Goal: Task Accomplishment & Management: Manage account settings

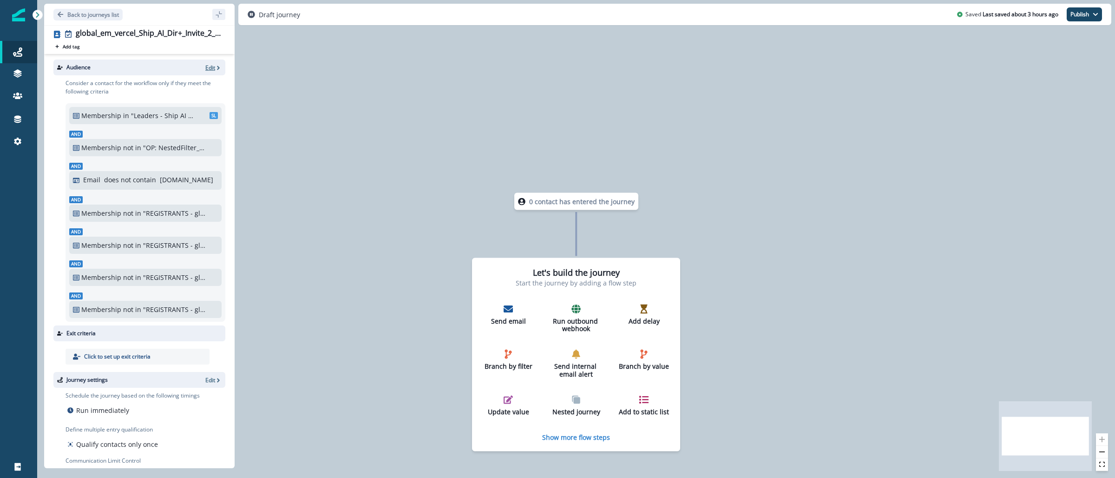
click at [205, 68] on p "Edit" at bounding box center [210, 68] width 10 height 8
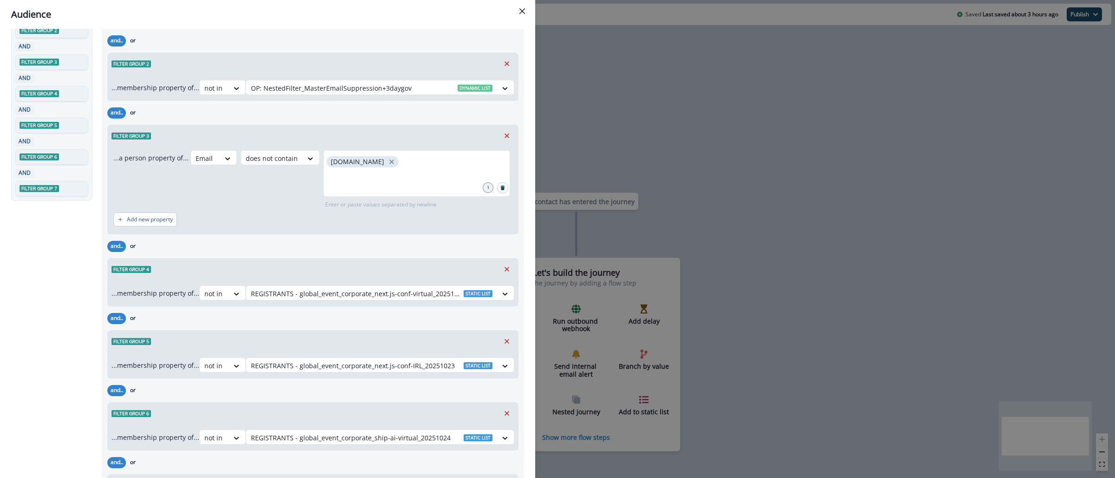
scroll to position [104, 0]
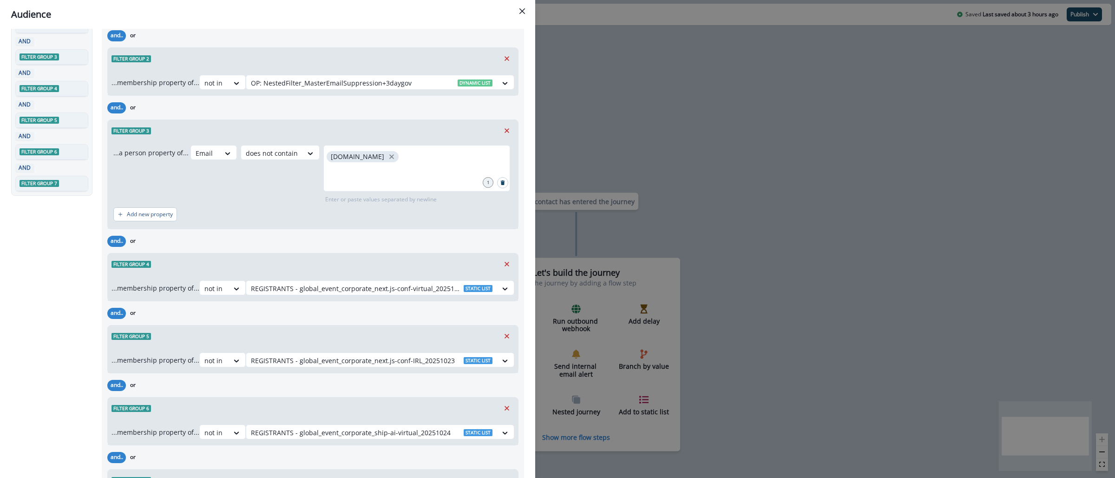
click at [625, 129] on div "Audience Preview dynamic list All contact s who have, Outer group 1 Filter grou…" at bounding box center [557, 239] width 1115 height 478
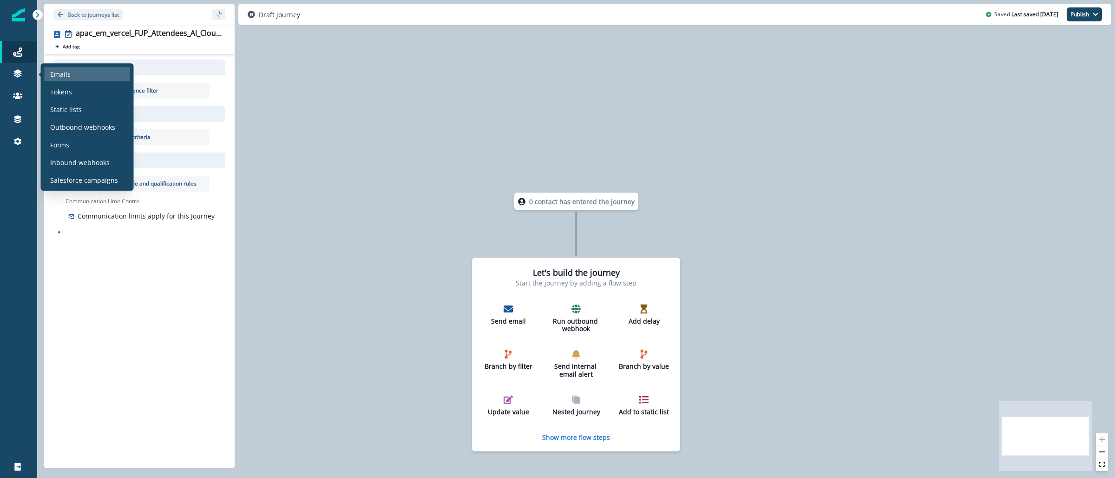
click at [86, 78] on div "Emails" at bounding box center [88, 74] width 86 height 14
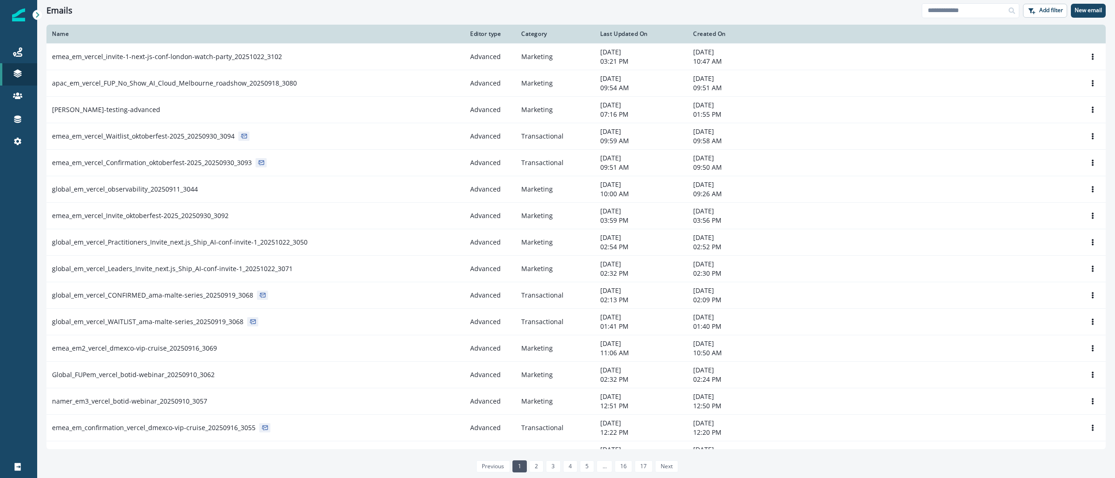
click at [1016, 14] on div at bounding box center [1012, 10] width 15 height 15
click at [1006, 11] on div at bounding box center [1012, 10] width 15 height 15
click at [978, 10] on input at bounding box center [971, 10] width 98 height 15
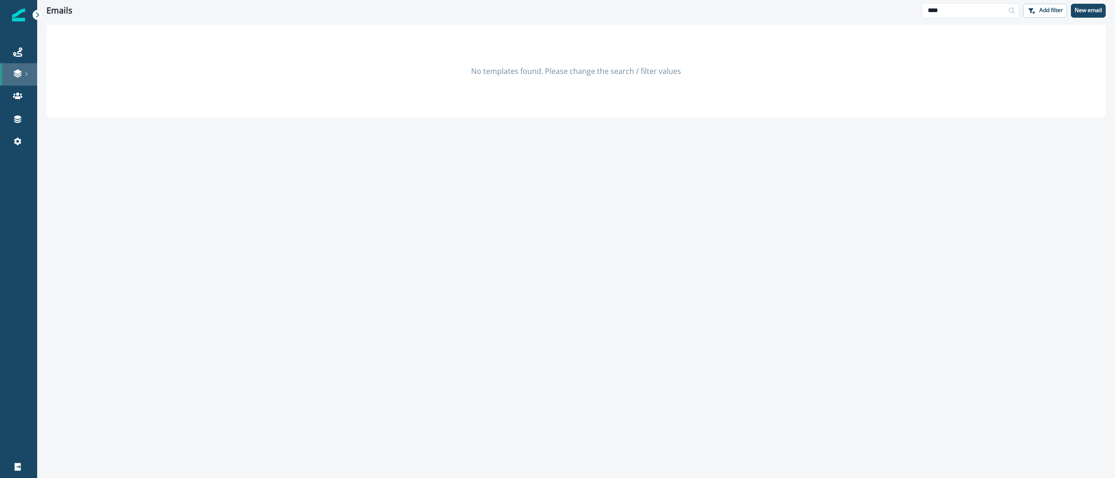
type input "****"
click at [1088, 10] on p "New email" at bounding box center [1088, 10] width 27 height 7
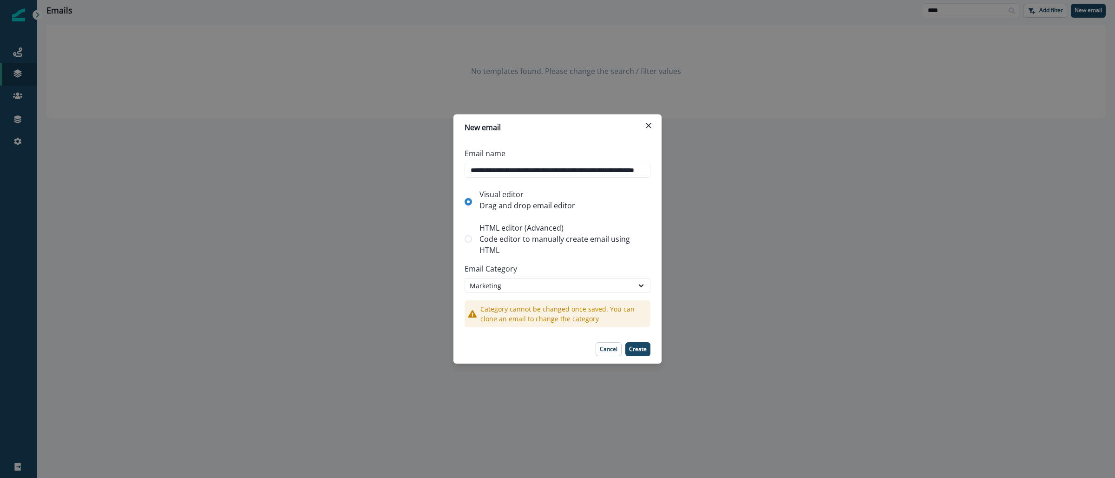
scroll to position [0, 71]
type input "**********"
click at [474, 241] on label "HTML editor (Advanced) Code editor to manually create email using HTML" at bounding box center [558, 238] width 186 height 41
click at [638, 349] on p "Create" at bounding box center [638, 349] width 18 height 7
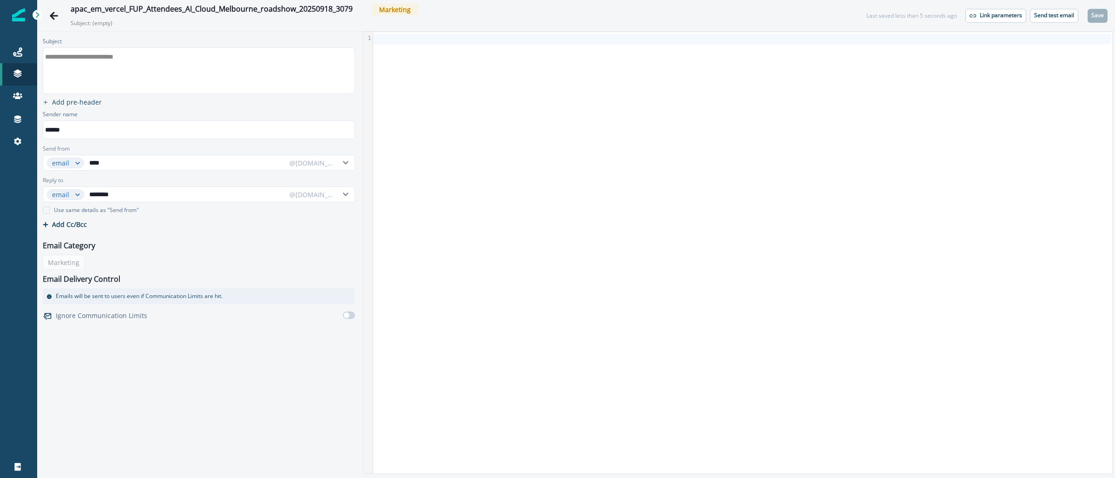
click at [224, 77] on div "**********" at bounding box center [198, 71] width 310 height 46
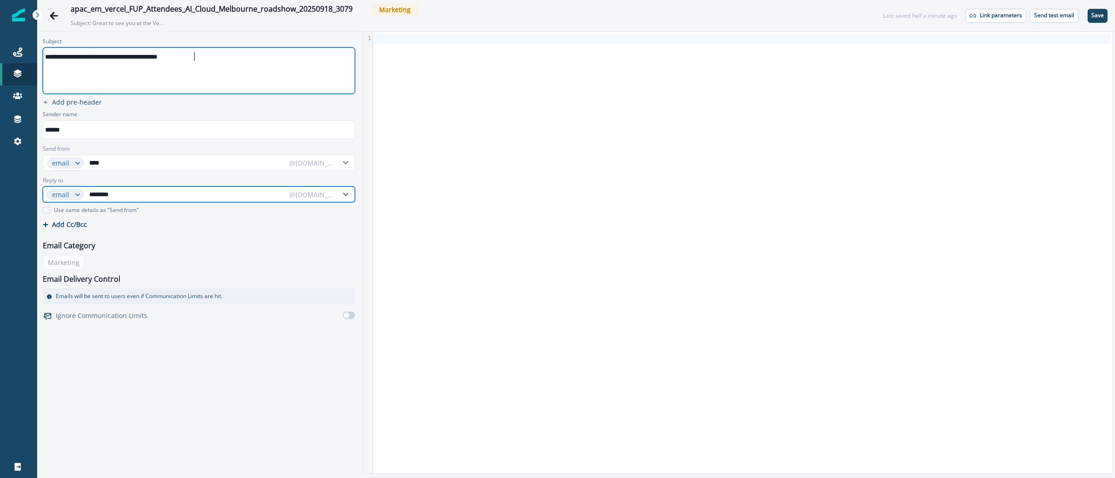
click at [127, 195] on input "********" at bounding box center [186, 194] width 198 height 15
paste input "text"
type input "**********"
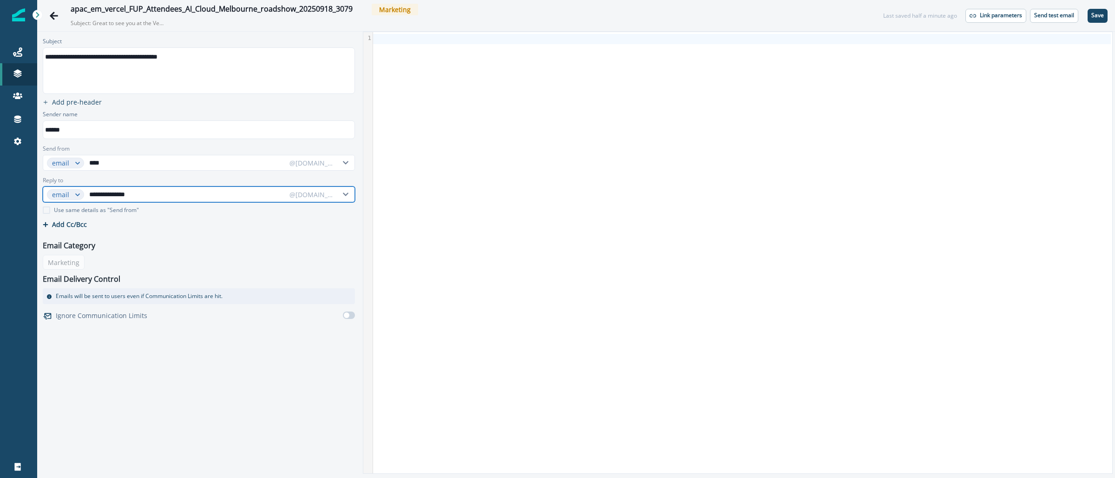
click at [326, 194] on div "@info.vercel.com" at bounding box center [312, 195] width 45 height 10
click at [320, 229] on p "@vercel.com" at bounding box center [320, 232] width 70 height 17
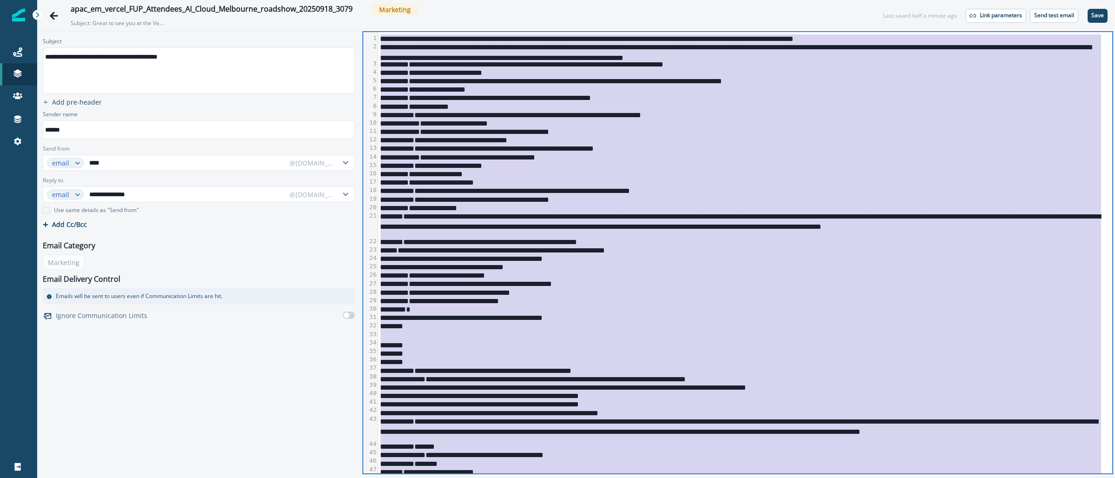
click at [788, 215] on div "**********" at bounding box center [740, 224] width 724 height 26
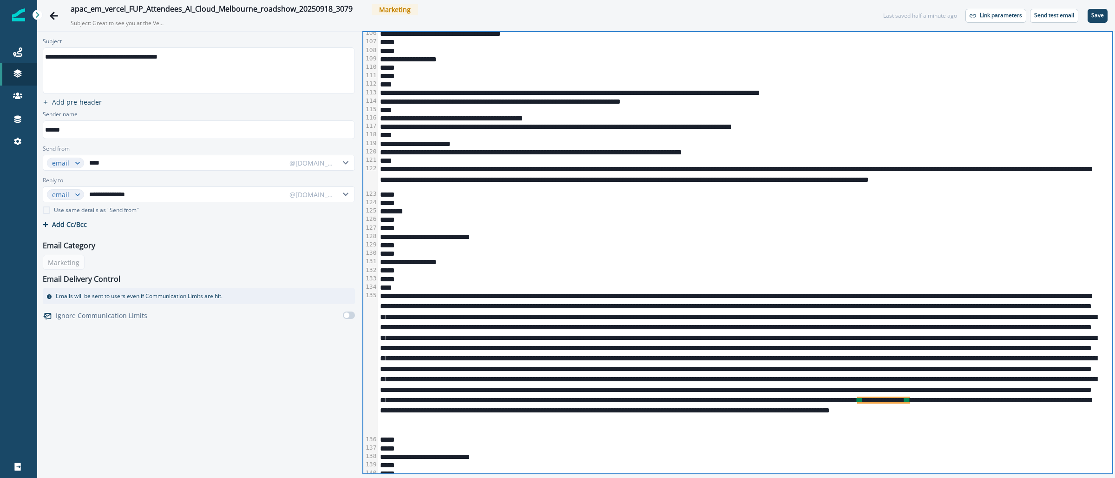
scroll to position [1421, 0]
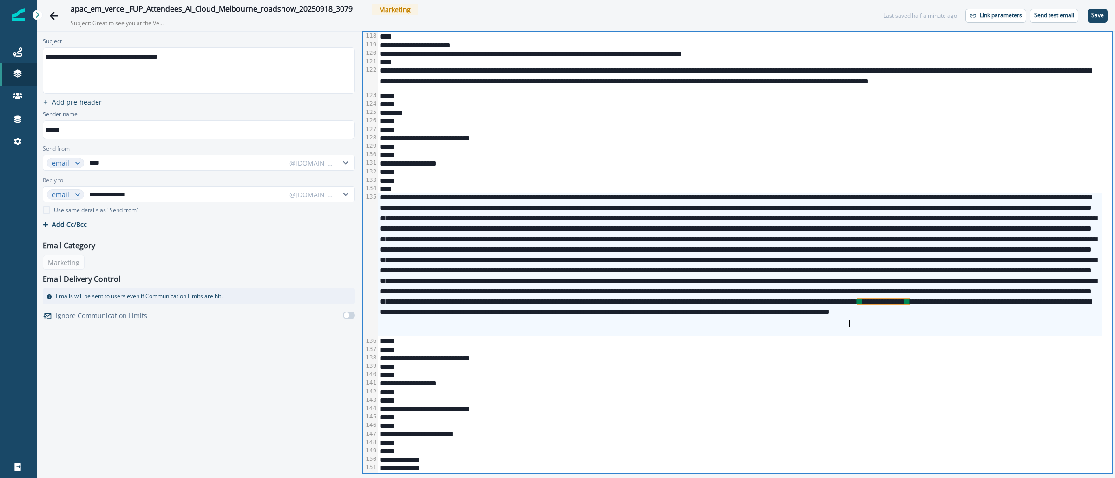
click at [849, 324] on div "**********" at bounding box center [740, 264] width 724 height 144
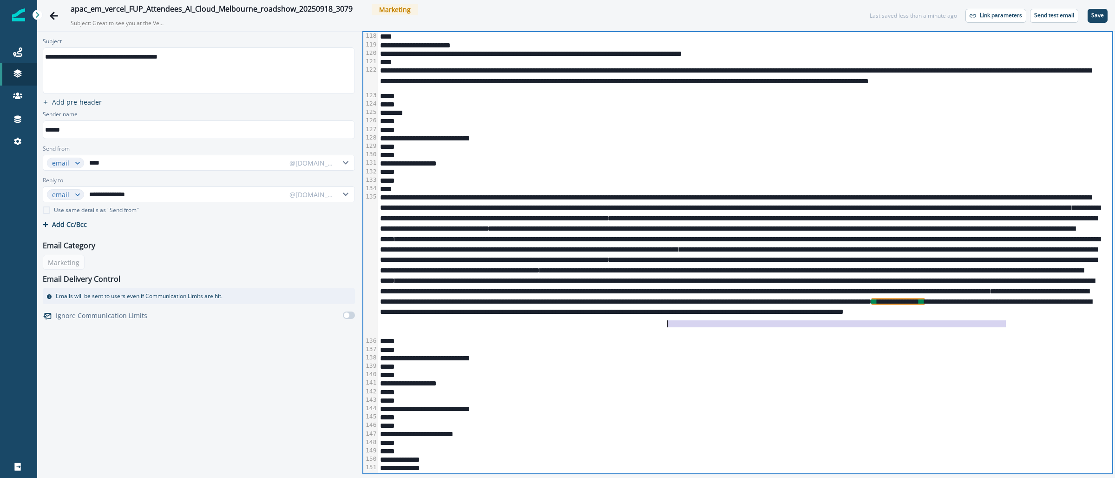
drag, startPoint x: 1006, startPoint y: 323, endPoint x: 670, endPoint y: 326, distance: 336.0
click at [670, 326] on div "**********" at bounding box center [740, 264] width 724 height 144
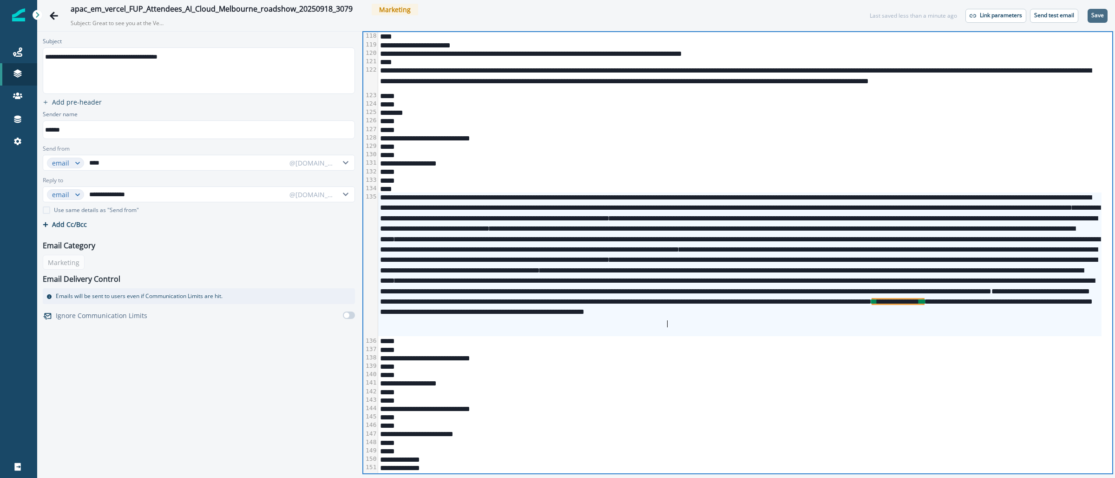
click at [1098, 15] on p "Save" at bounding box center [1098, 15] width 13 height 7
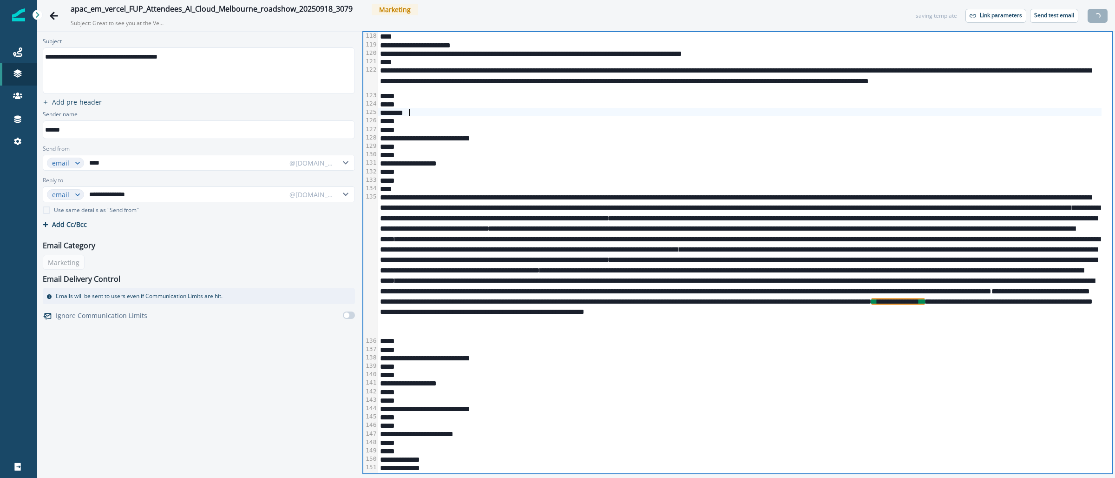
click at [551, 108] on div "********" at bounding box center [740, 112] width 724 height 8
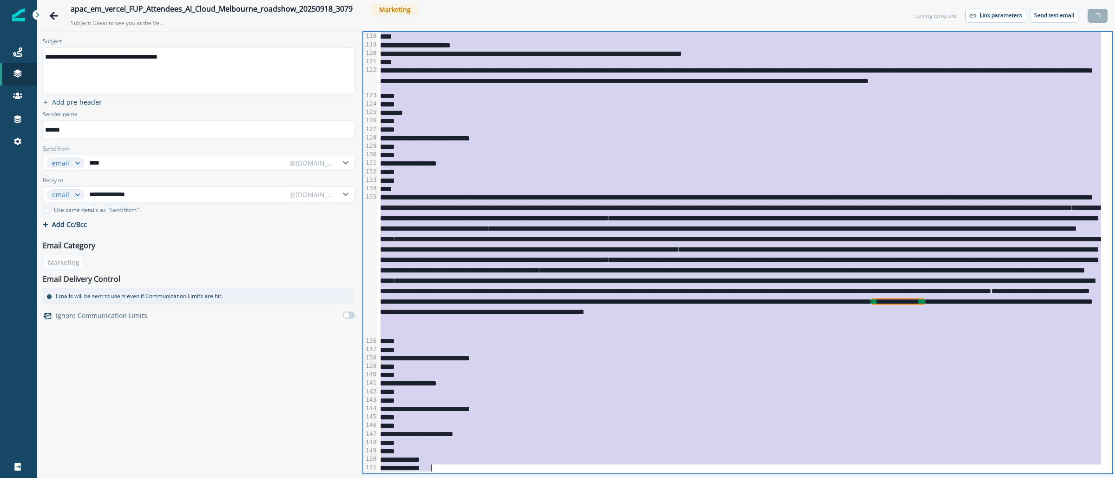
copy div "**********"
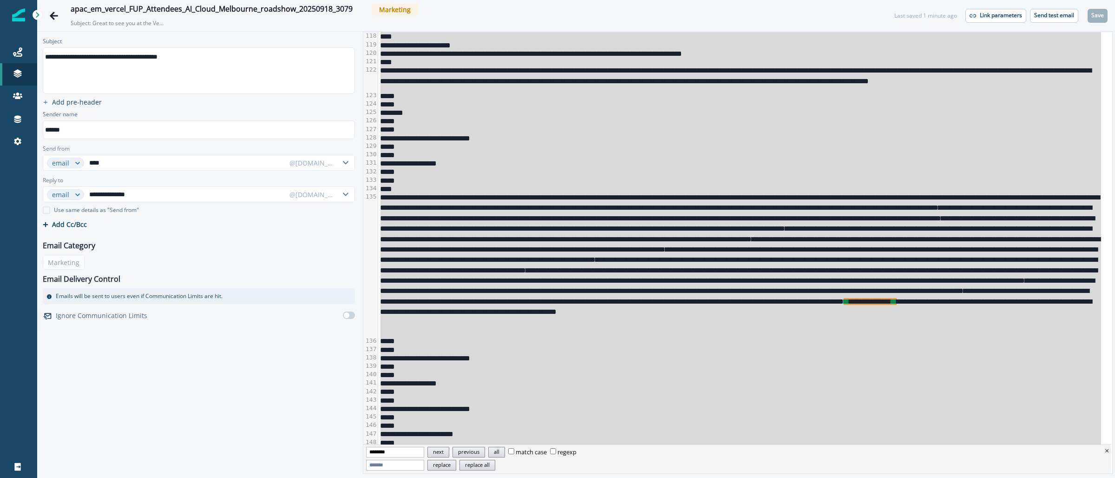
type input "********"
click at [449, 454] on button "next" at bounding box center [439, 452] width 22 height 11
click at [586, 253] on div "**********" at bounding box center [740, 264] width 724 height 144
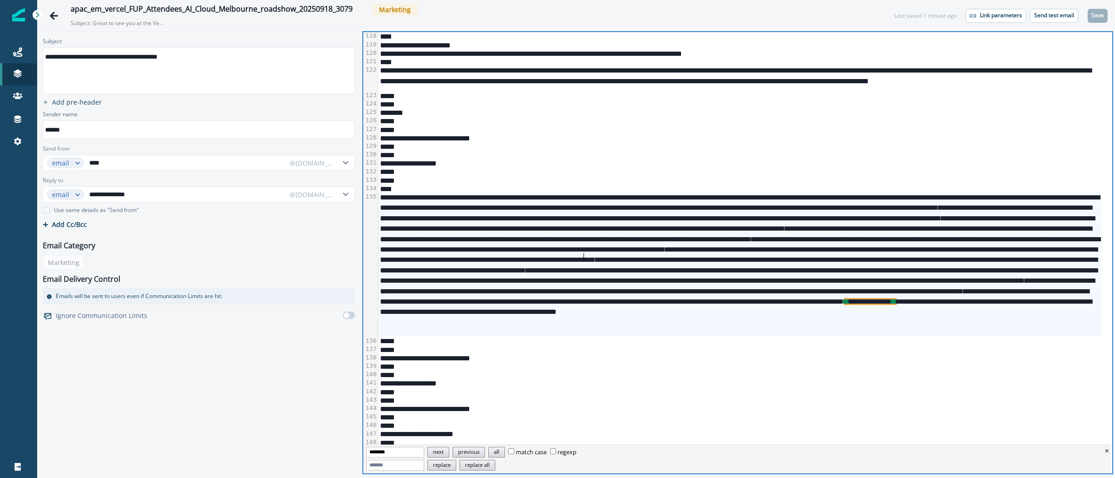
click at [446, 452] on button "next" at bounding box center [439, 452] width 22 height 11
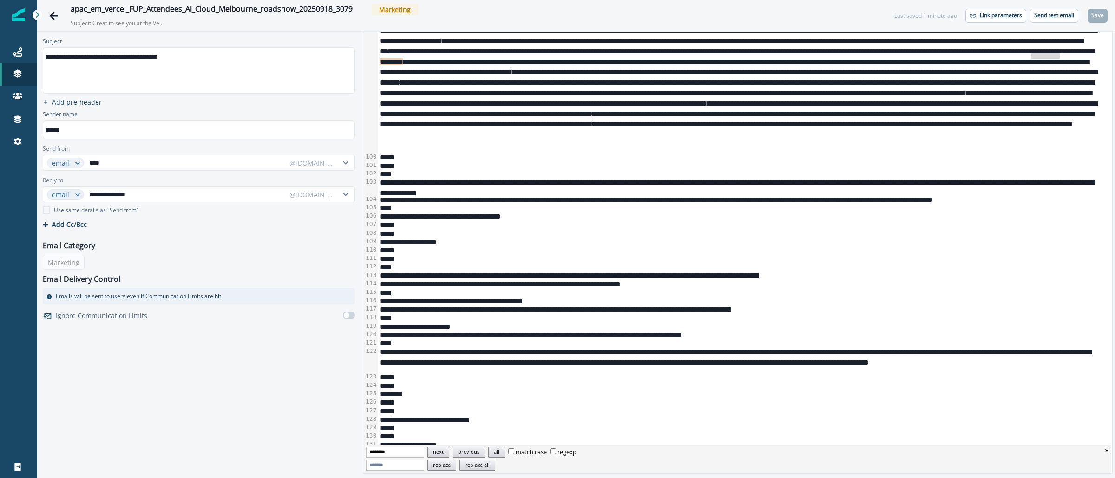
scroll to position [1139, 0]
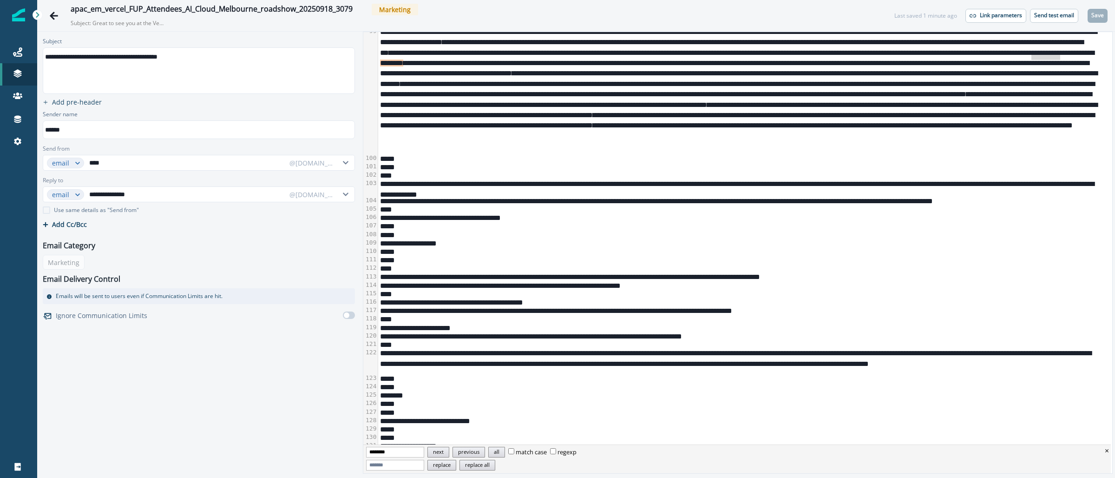
click at [1062, 59] on div "**********" at bounding box center [740, 90] width 724 height 127
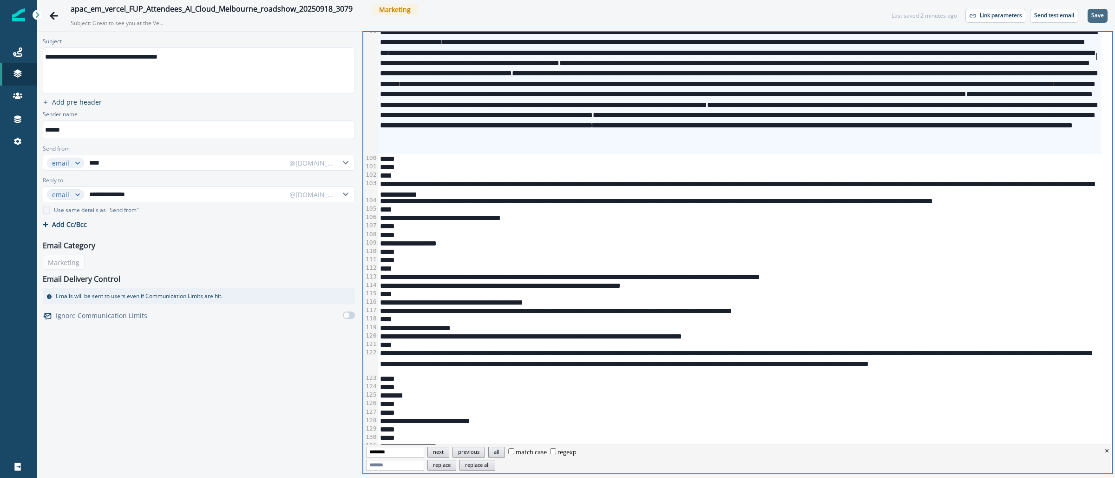
click at [1101, 17] on p "Save" at bounding box center [1098, 15] width 13 height 7
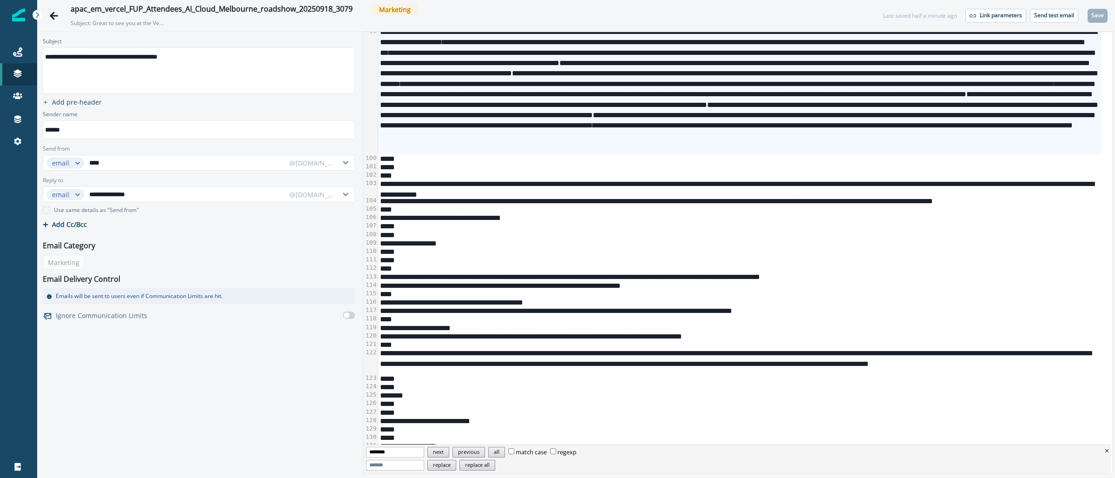
click at [524, 173] on div "****" at bounding box center [740, 175] width 724 height 8
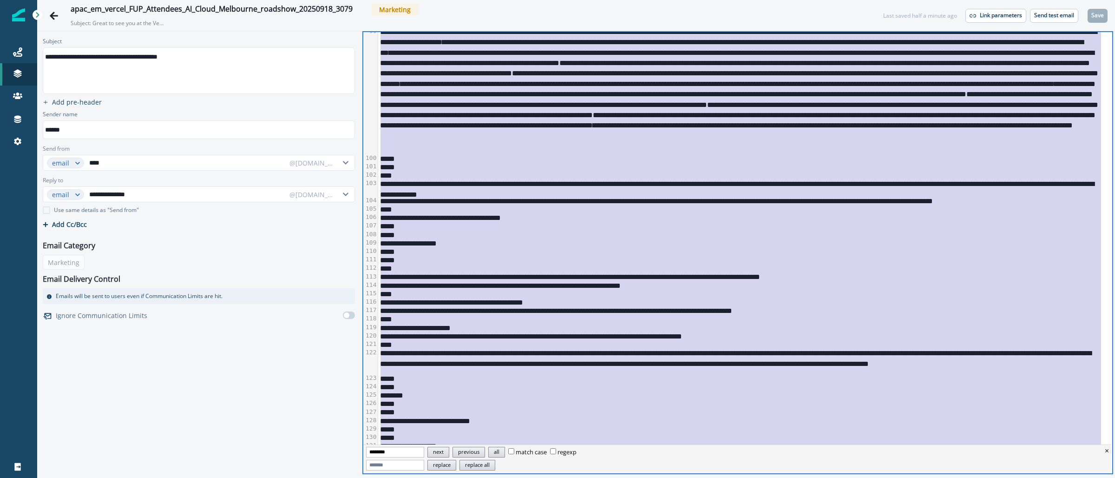
copy div "**********"
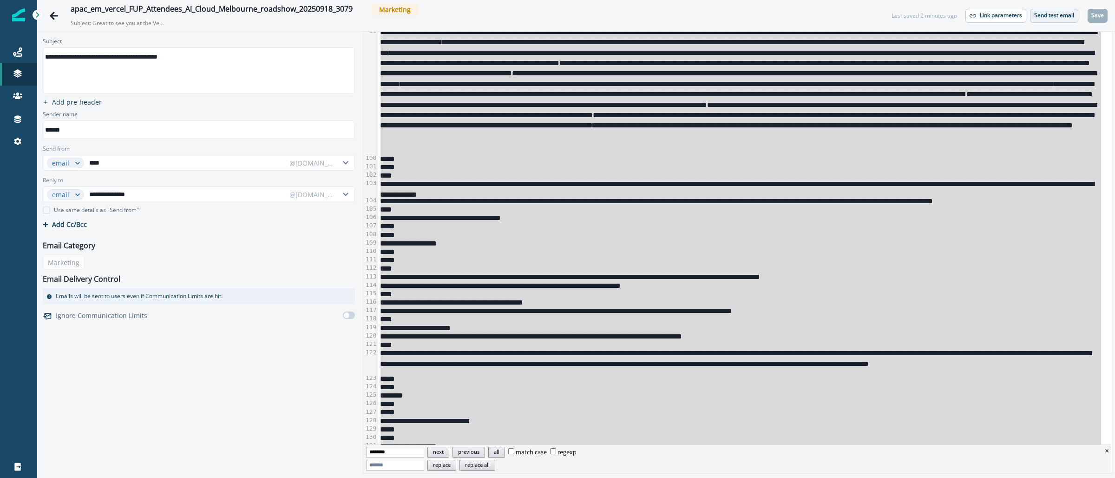
click at [1056, 10] on button "Send test email" at bounding box center [1054, 16] width 48 height 14
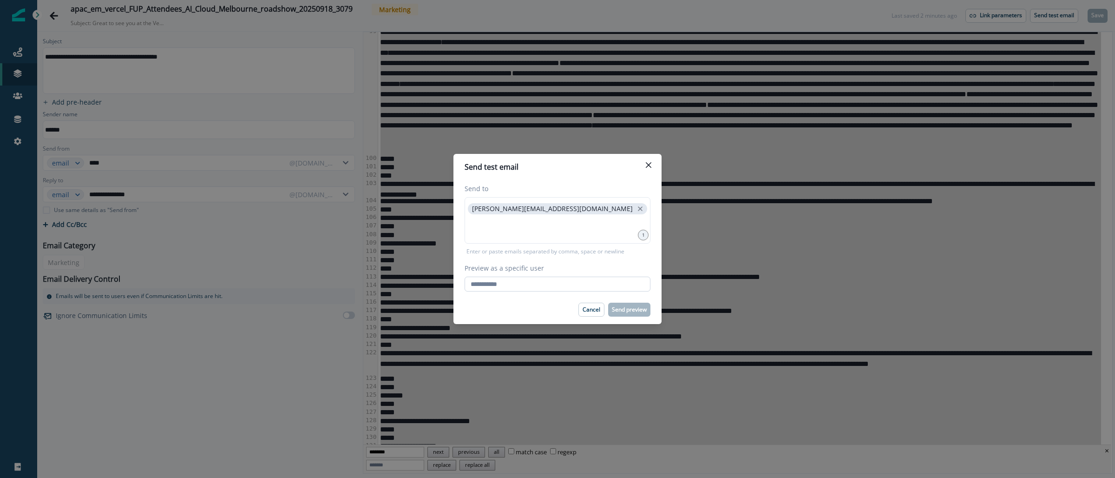
click at [607, 289] on input "Preview as a specific user" at bounding box center [558, 284] width 186 height 15
type input "**********"
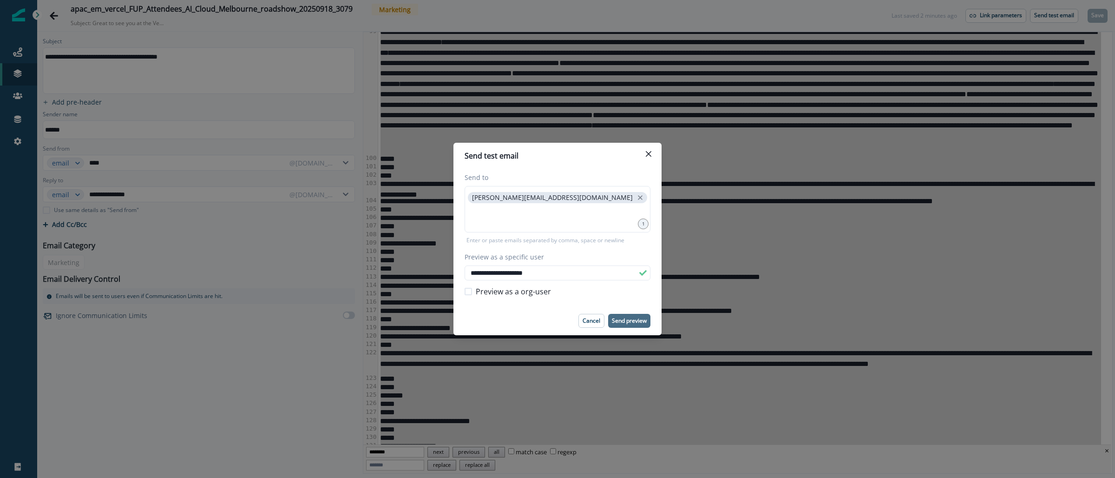
click at [637, 320] on p "Send preview" at bounding box center [629, 320] width 35 height 7
click at [646, 147] on button "Close" at bounding box center [648, 153] width 15 height 15
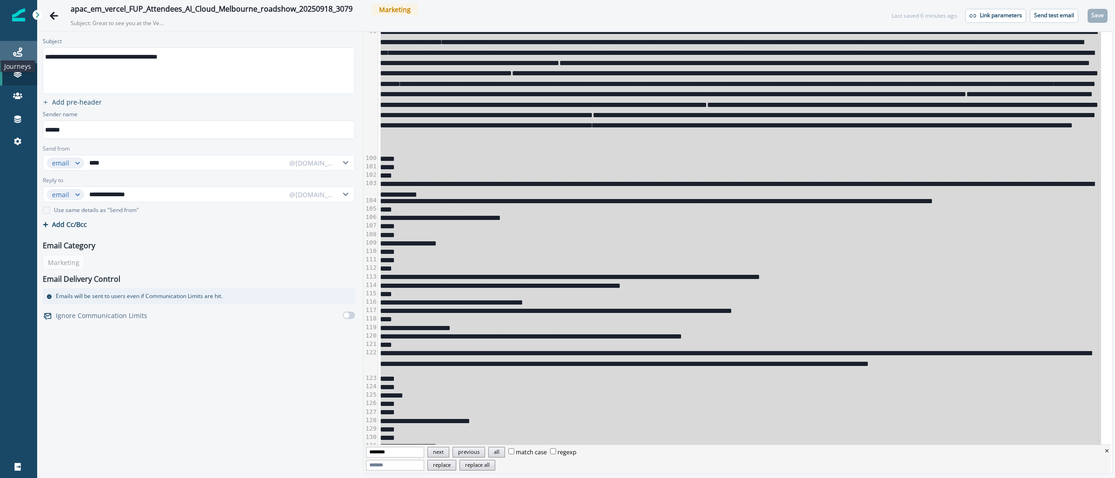
click at [15, 53] on icon at bounding box center [17, 51] width 9 height 9
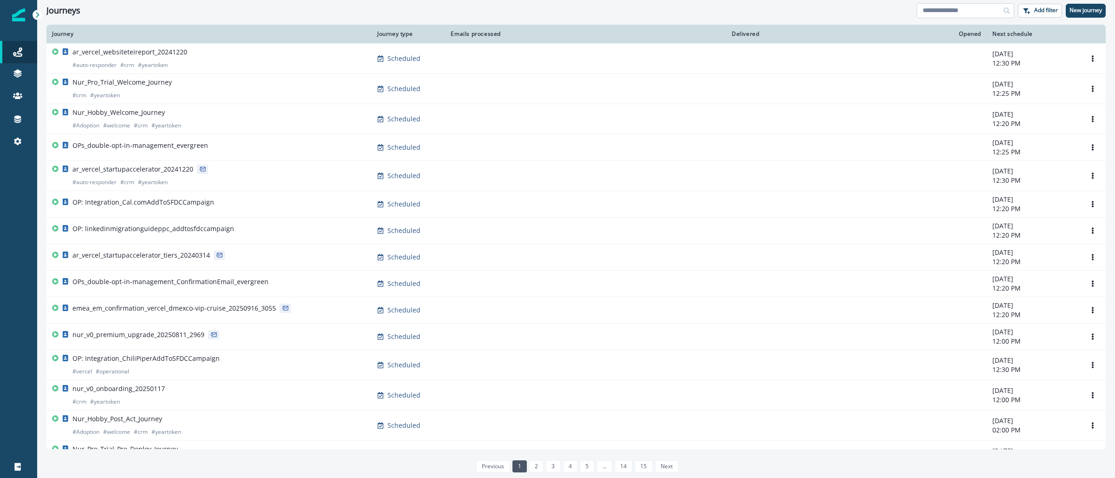
click at [992, 13] on input at bounding box center [966, 10] width 98 height 15
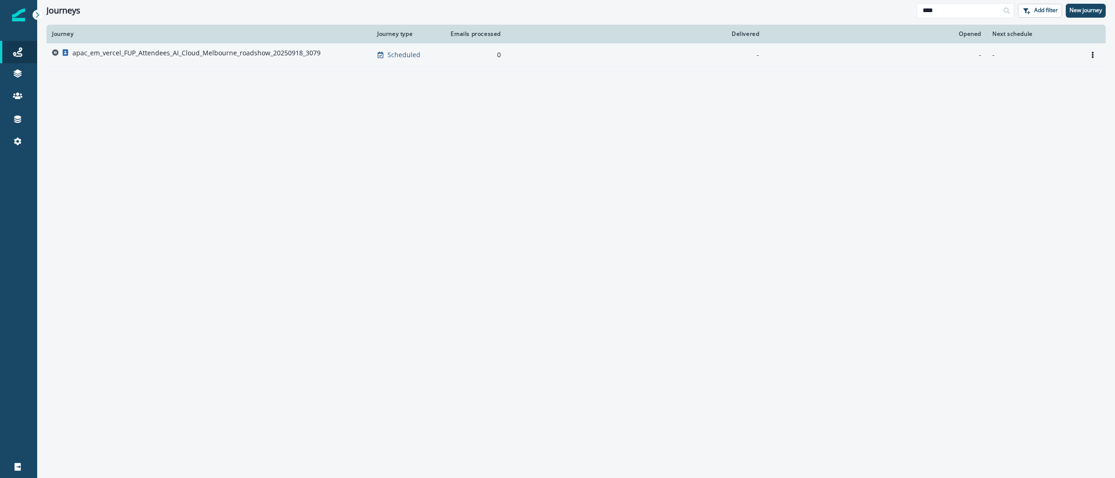
type input "****"
click at [114, 55] on p "apac_em_vercel_FUP_Attendees_AI_Cloud_Melbourne_roadshow_20250918_3079" at bounding box center [197, 52] width 248 height 9
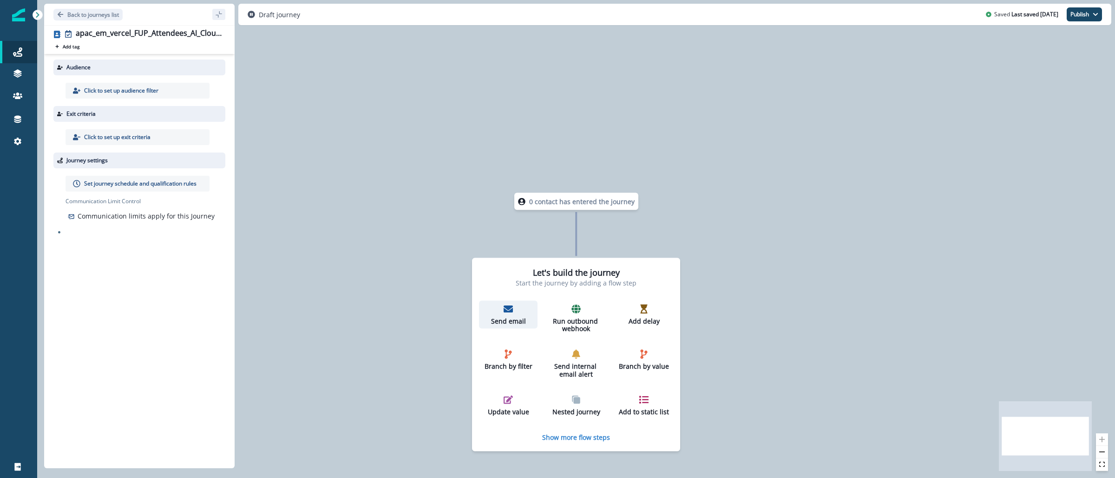
click at [510, 315] on div "Send email" at bounding box center [508, 314] width 51 height 21
click at [516, 324] on p "Send email" at bounding box center [507, 321] width 51 height 8
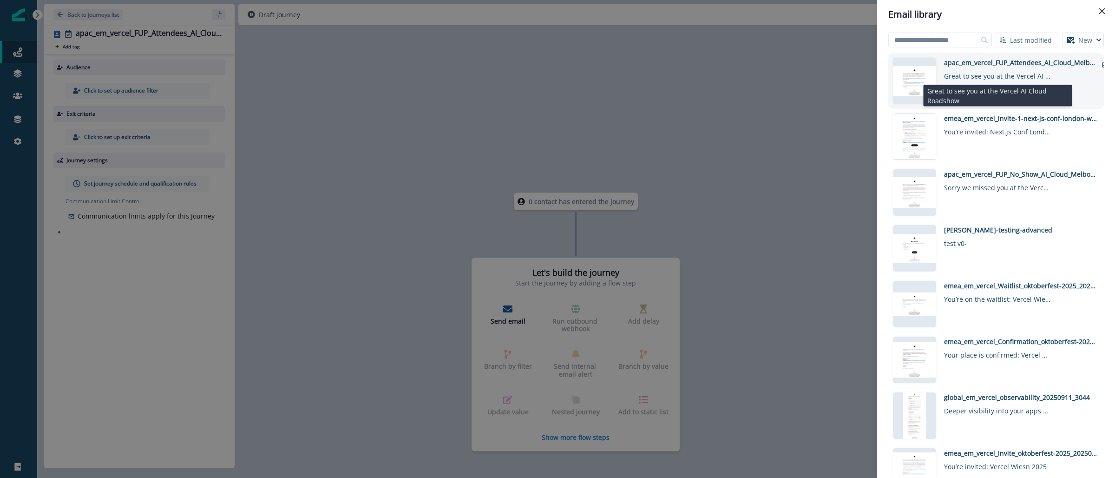
click at [1027, 77] on div "Great to see you at the Vercel AI Cloud Roadshow" at bounding box center [997, 73] width 107 height 13
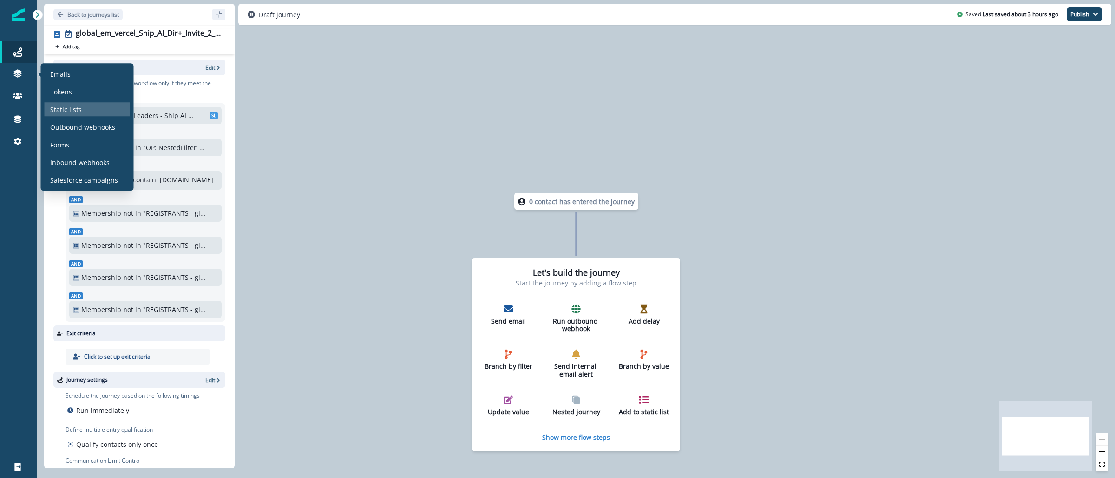
click at [65, 109] on p "Static lists" at bounding box center [66, 110] width 32 height 10
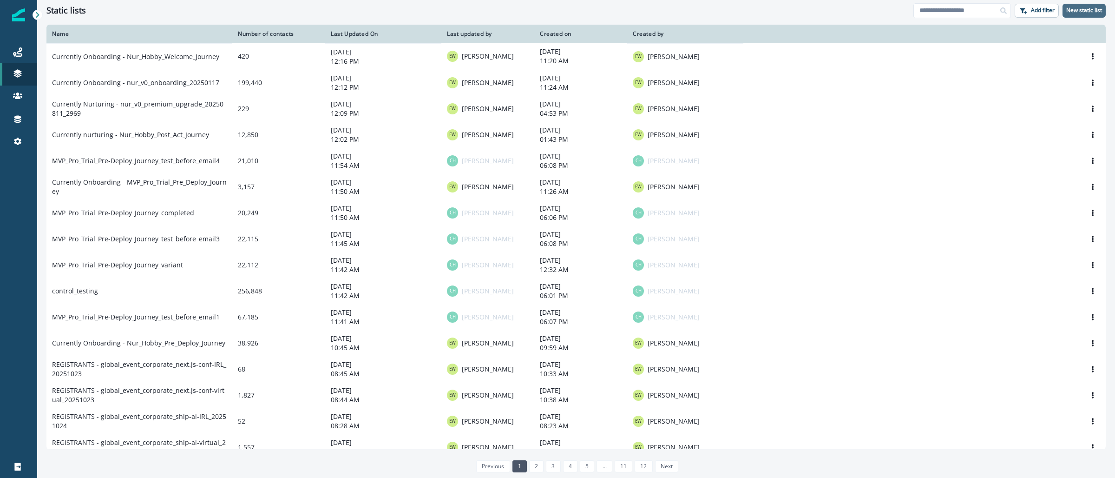
click at [1079, 12] on p "New static list" at bounding box center [1085, 10] width 36 height 7
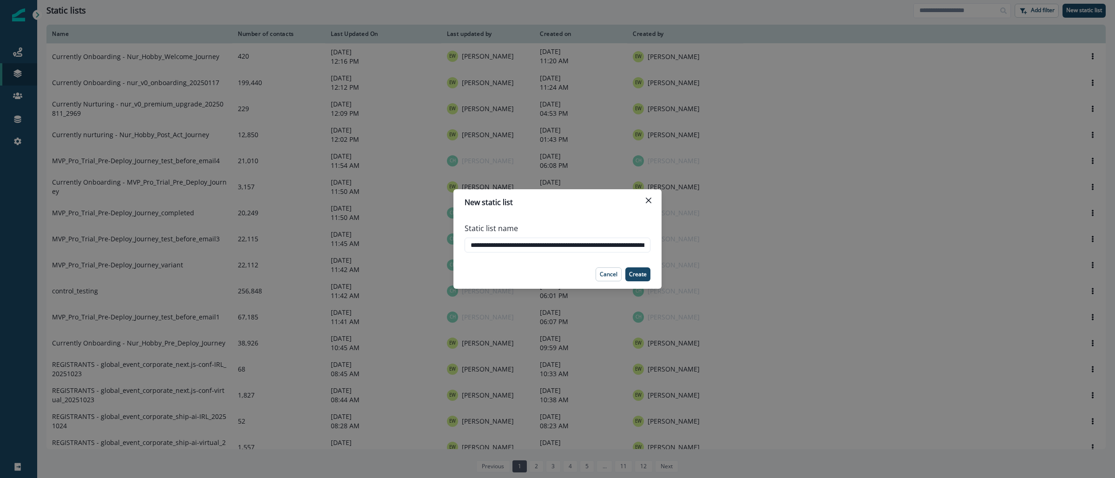
scroll to position [0, 73]
type input "**********"
click at [635, 275] on p "Create" at bounding box center [638, 274] width 18 height 7
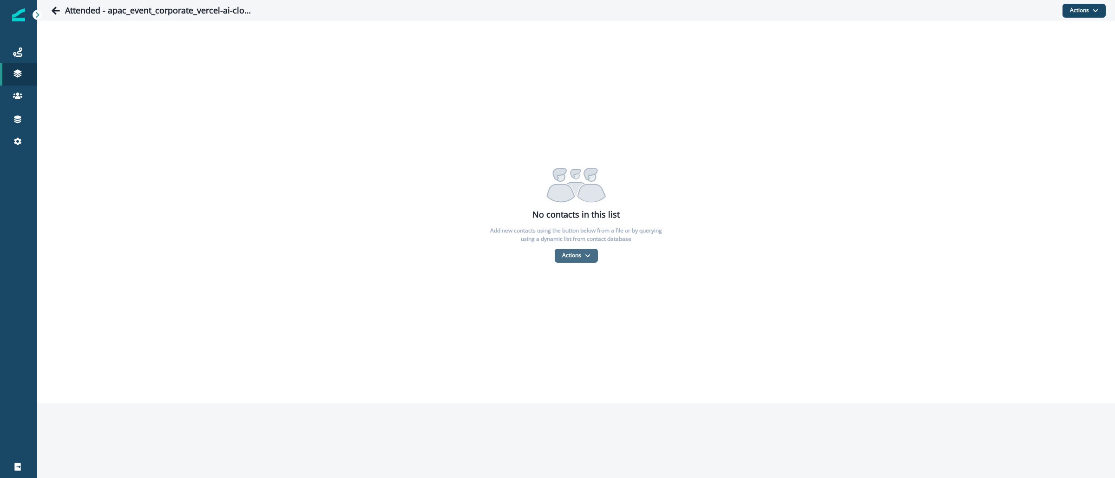
click at [574, 252] on button "Actions" at bounding box center [576, 256] width 43 height 14
click at [573, 298] on button "From a CSV file" at bounding box center [596, 295] width 83 height 15
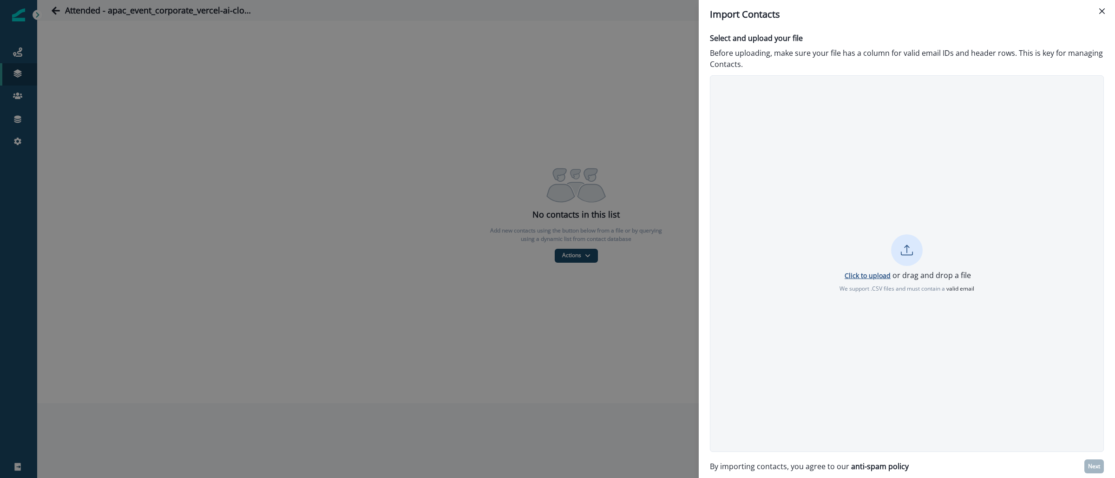
click at [869, 271] on p "Click to upload" at bounding box center [868, 275] width 46 height 9
click at [1090, 468] on p "Next" at bounding box center [1094, 466] width 12 height 7
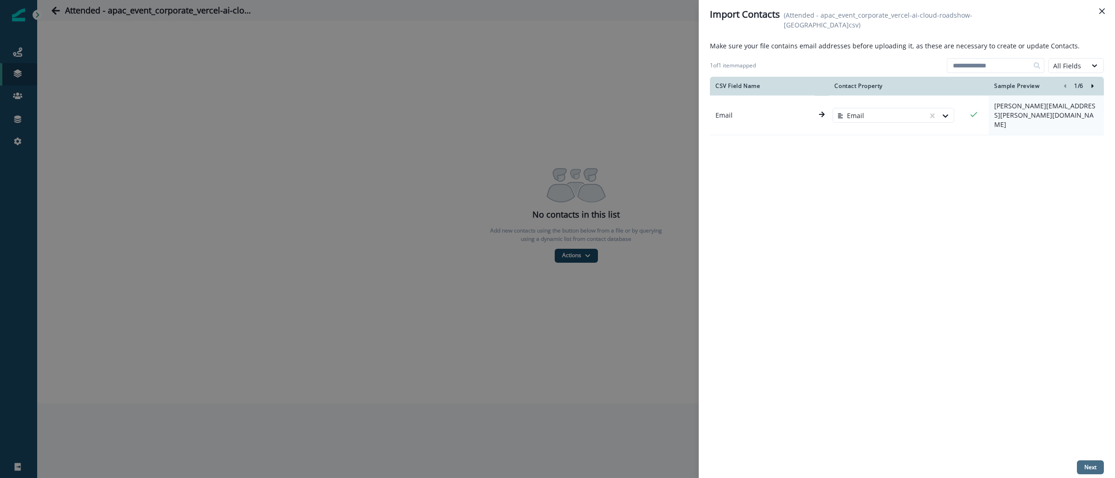
click at [1091, 468] on p "Next" at bounding box center [1091, 467] width 12 height 7
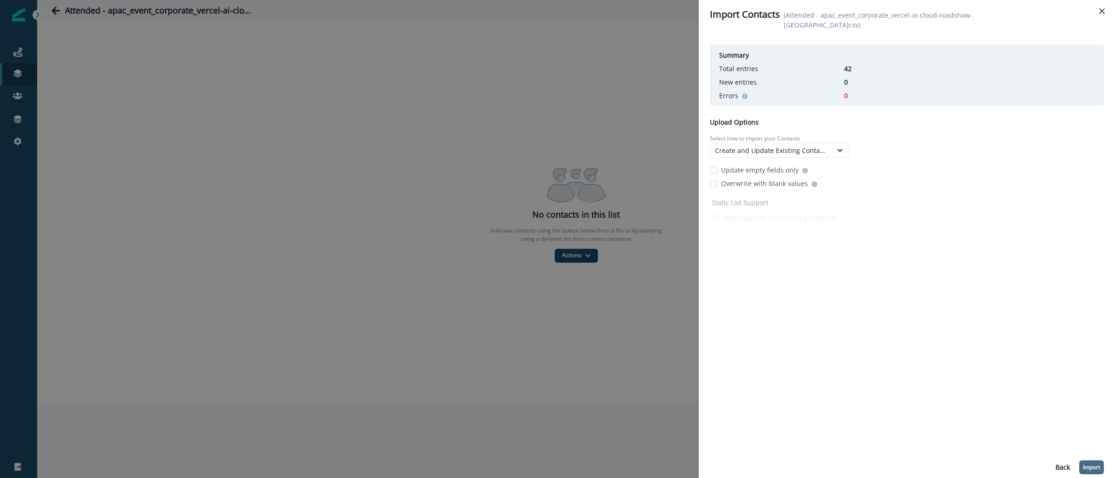
click at [1094, 468] on p "Import" at bounding box center [1091, 467] width 17 height 7
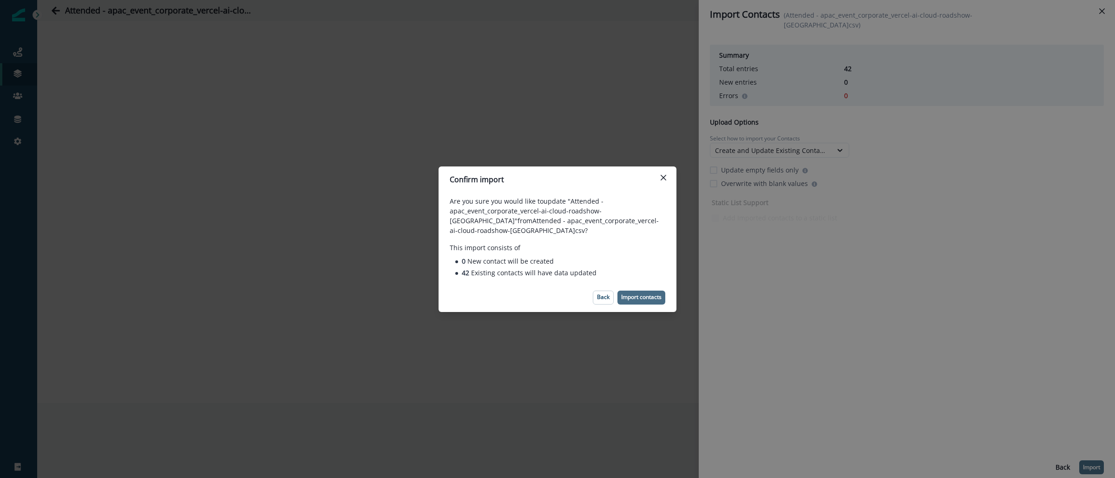
click at [657, 298] on p "Import contacts" at bounding box center [641, 297] width 40 height 7
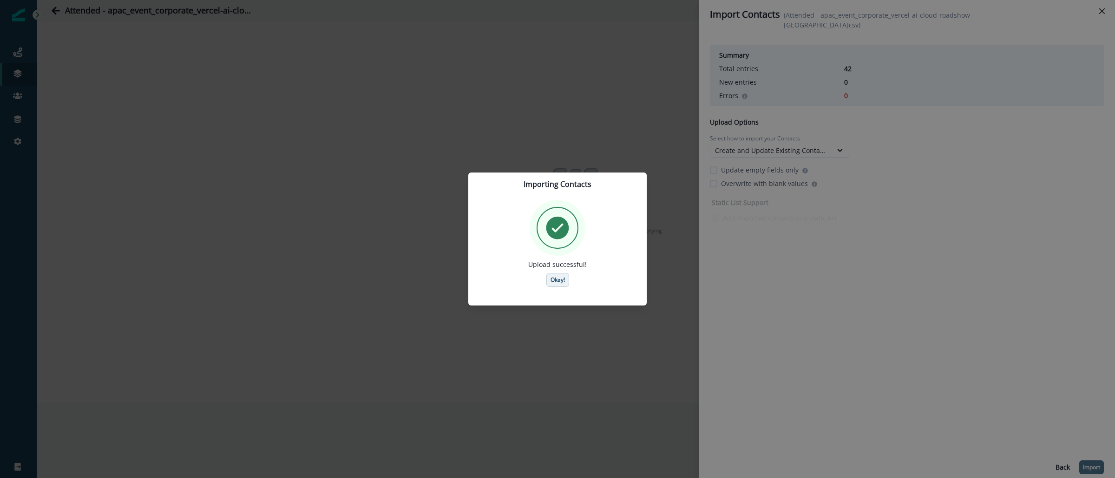
click at [561, 283] on p "Okay!" at bounding box center [558, 280] width 14 height 7
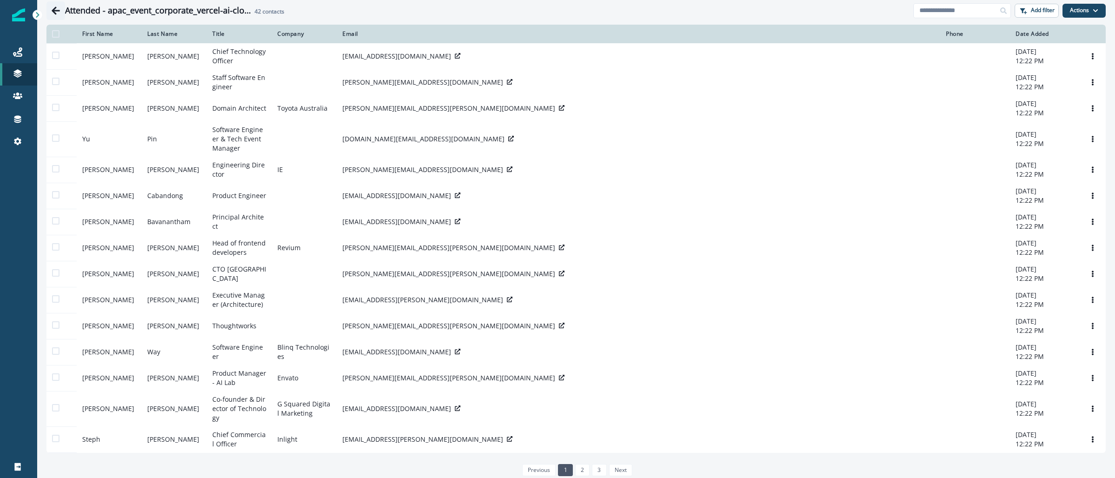
click at [53, 14] on icon "Go back" at bounding box center [55, 10] width 9 height 9
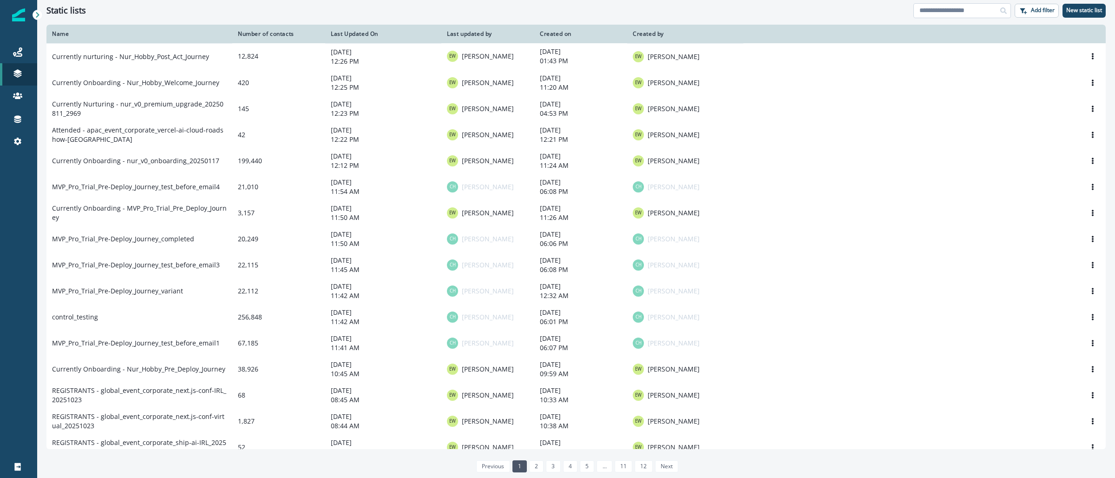
click at [955, 9] on input at bounding box center [963, 10] width 98 height 15
paste input "**********"
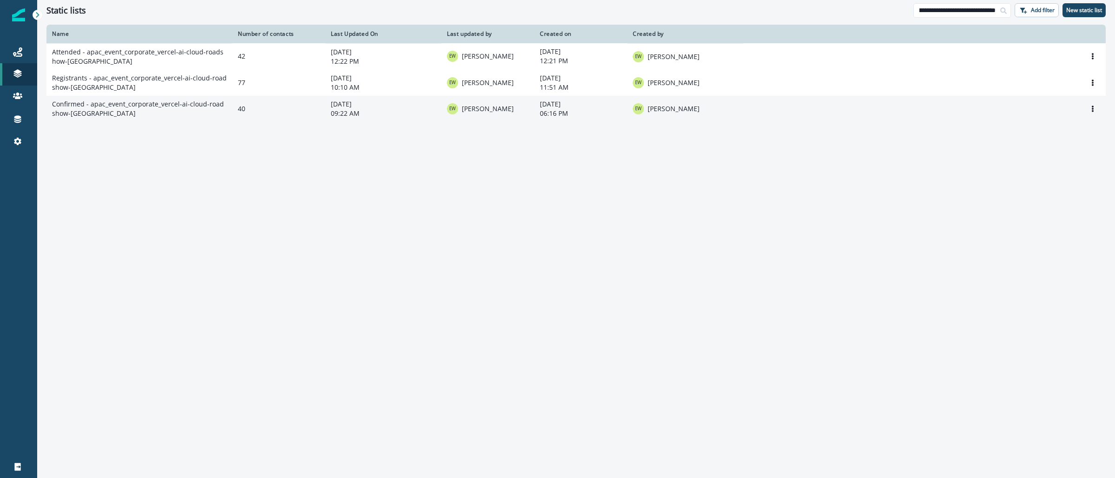
type input "**********"
click at [121, 115] on td "Confirmed - apac_event_corporate_vercel-ai-cloud-roadshow-[GEOGRAPHIC_DATA]" at bounding box center [139, 109] width 186 height 26
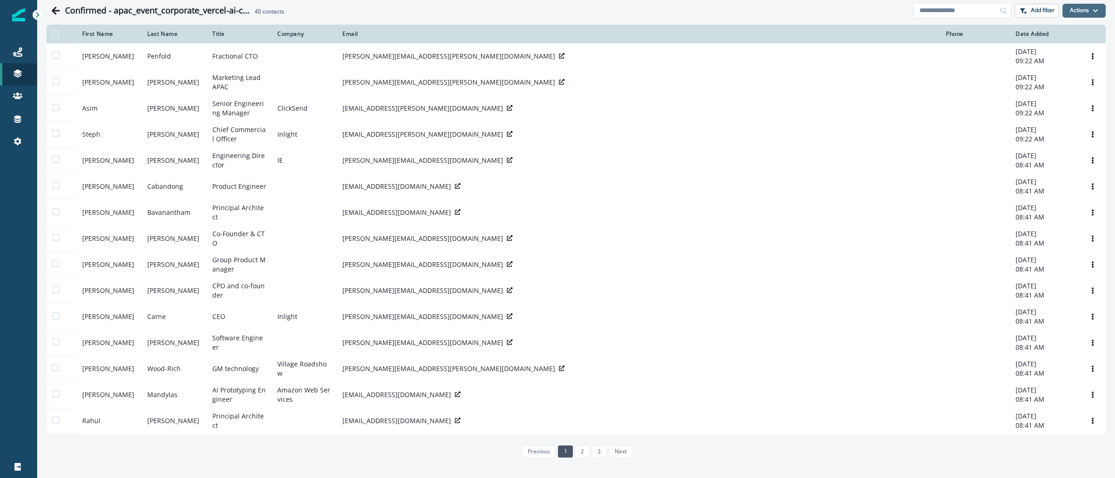
click at [1079, 9] on button "Actions" at bounding box center [1084, 11] width 43 height 14
click at [1058, 48] on button "From a CSV file" at bounding box center [1064, 49] width 83 height 15
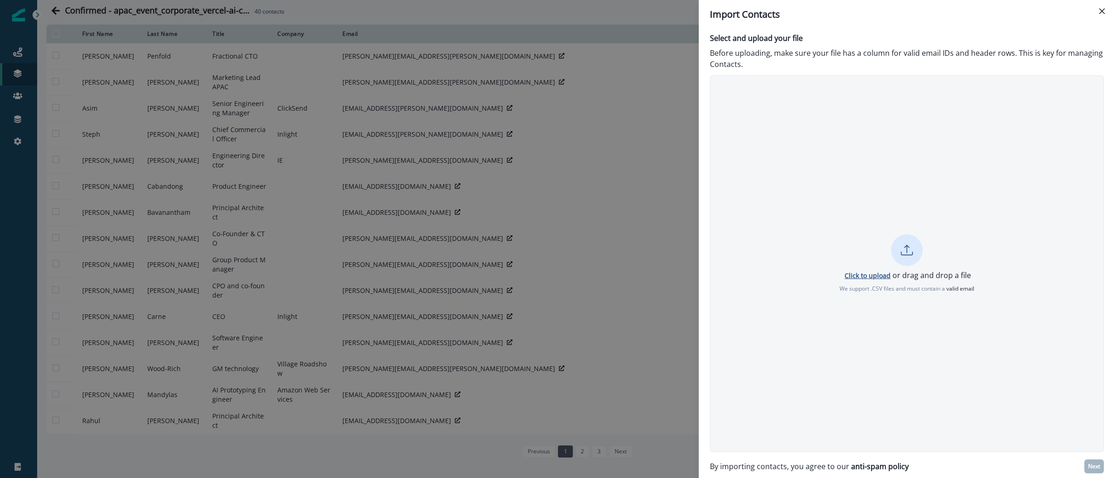
click at [881, 277] on p "Click to upload" at bounding box center [868, 275] width 46 height 9
click at [855, 274] on p "Click to upload" at bounding box center [868, 275] width 46 height 9
click at [1096, 467] on p "Next" at bounding box center [1094, 466] width 12 height 7
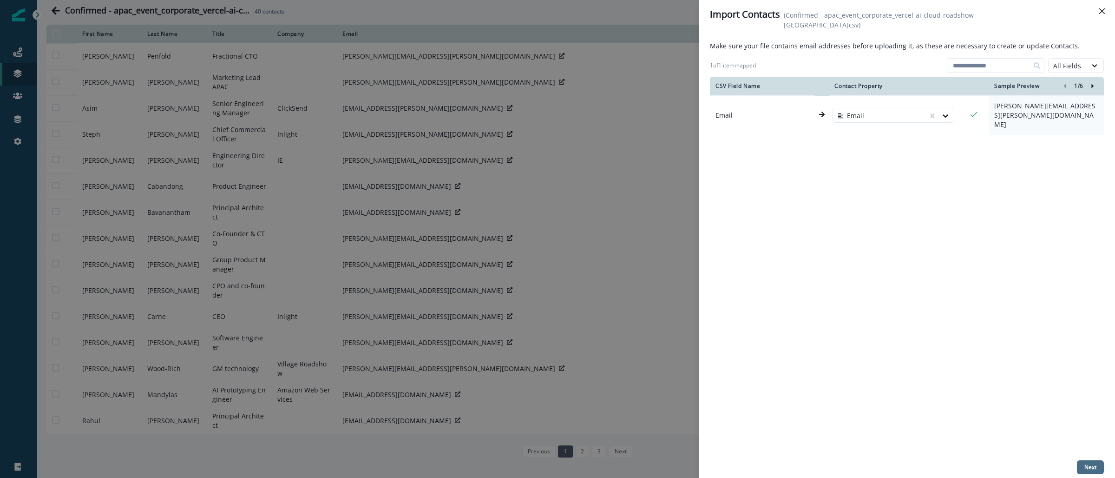
click at [1087, 466] on p "Next" at bounding box center [1091, 467] width 12 height 7
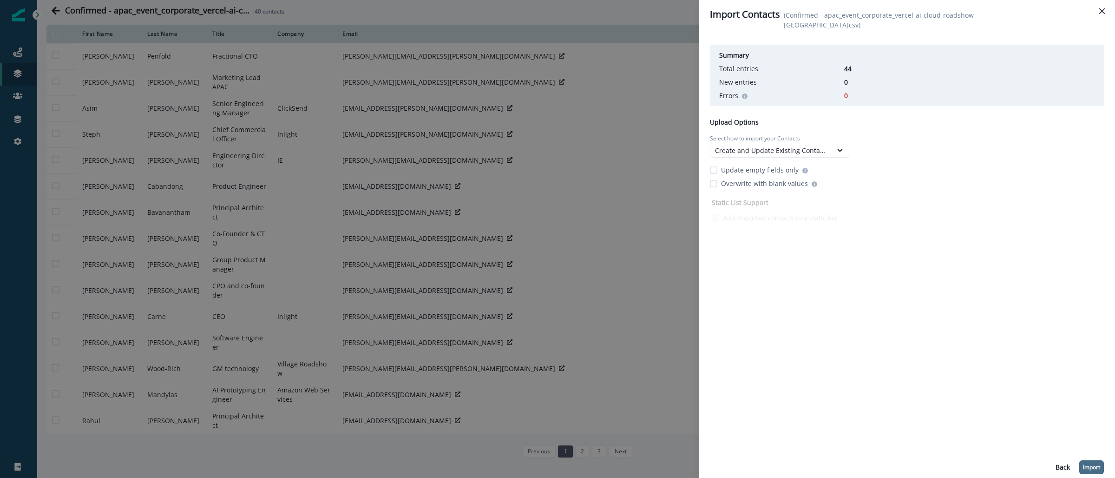
click at [1094, 470] on p "Import" at bounding box center [1091, 467] width 17 height 7
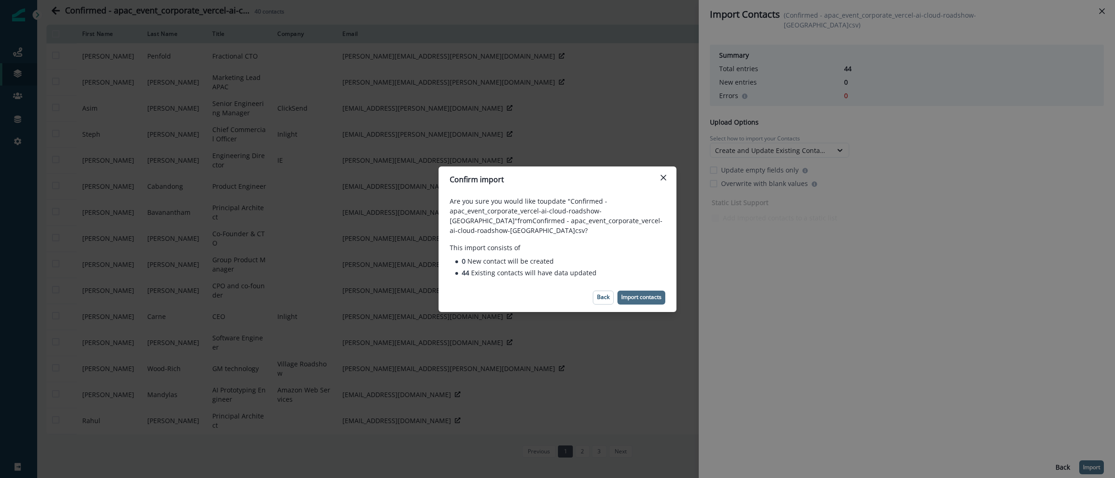
click at [643, 293] on button "Import contacts" at bounding box center [642, 297] width 48 height 14
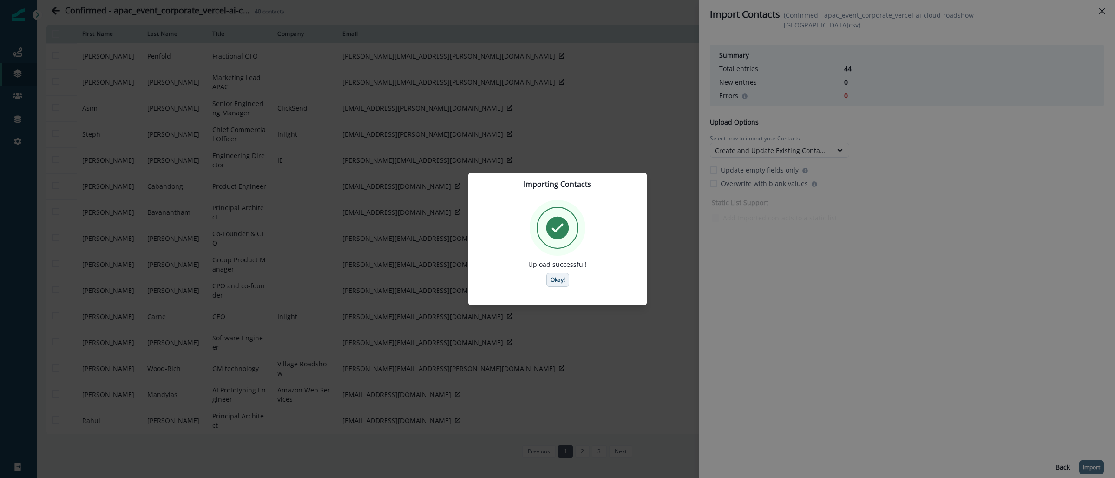
click at [554, 273] on button "Okay!" at bounding box center [558, 280] width 23 height 14
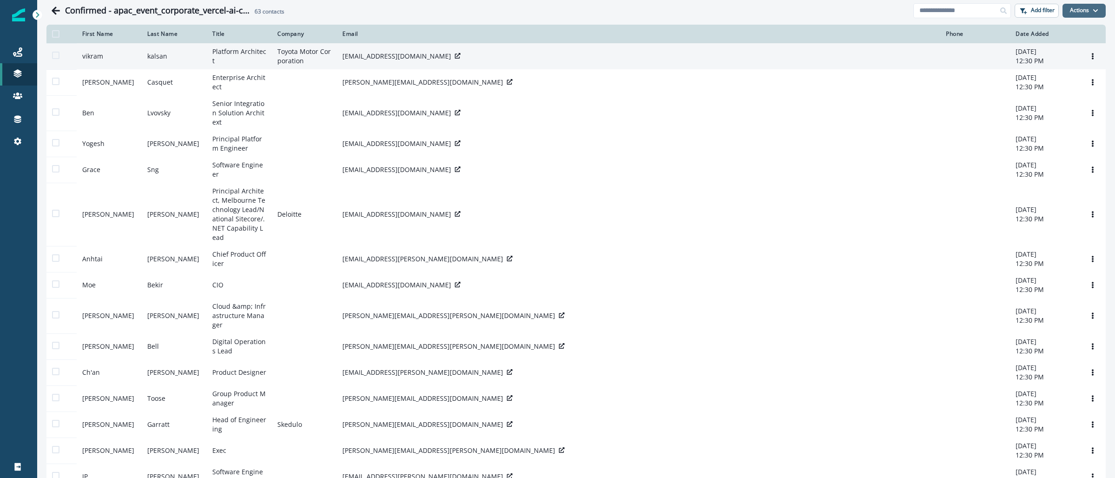
click at [1093, 12] on icon "button" at bounding box center [1096, 11] width 6 height 6
click at [56, 35] on span at bounding box center [55, 33] width 7 height 7
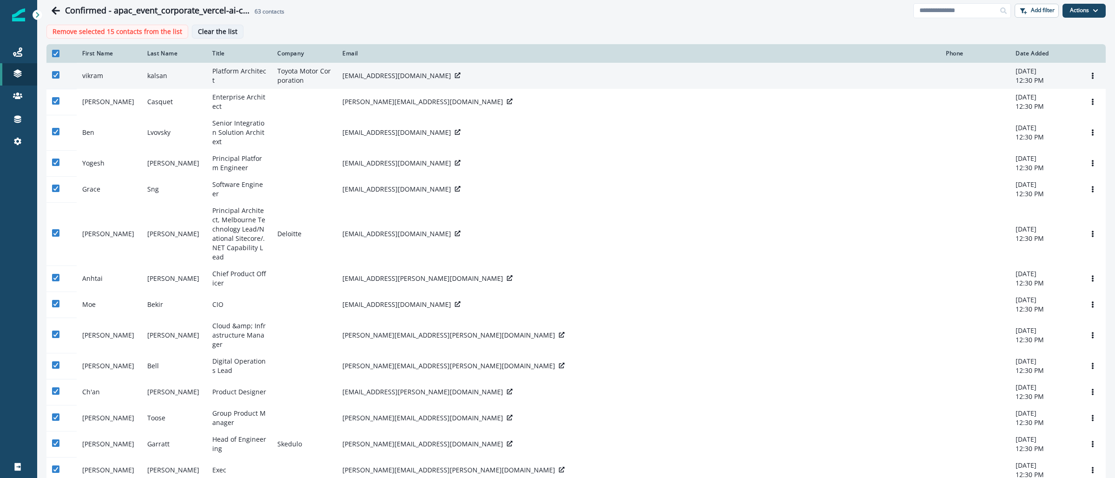
click at [226, 33] on p "Clear the list" at bounding box center [218, 32] width 40 height 8
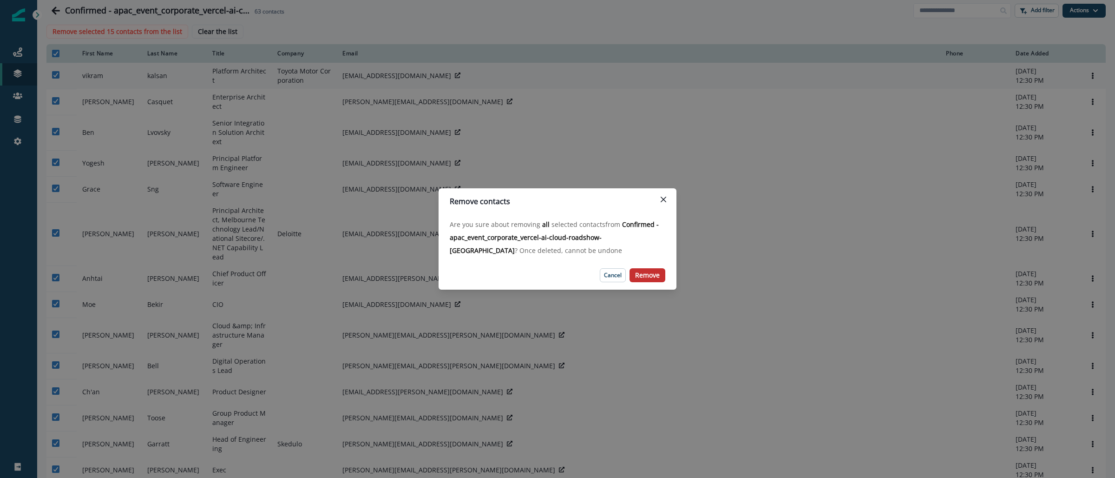
click at [653, 273] on p "Remove" at bounding box center [647, 275] width 25 height 8
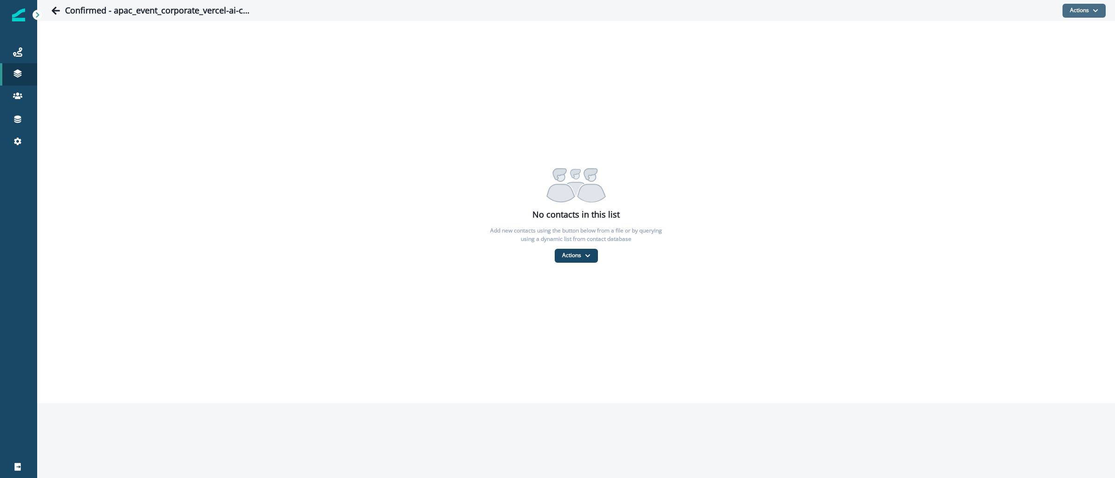
click at [1084, 10] on button "Actions" at bounding box center [1084, 11] width 43 height 14
click at [1041, 53] on button "From a CSV file" at bounding box center [1064, 49] width 83 height 15
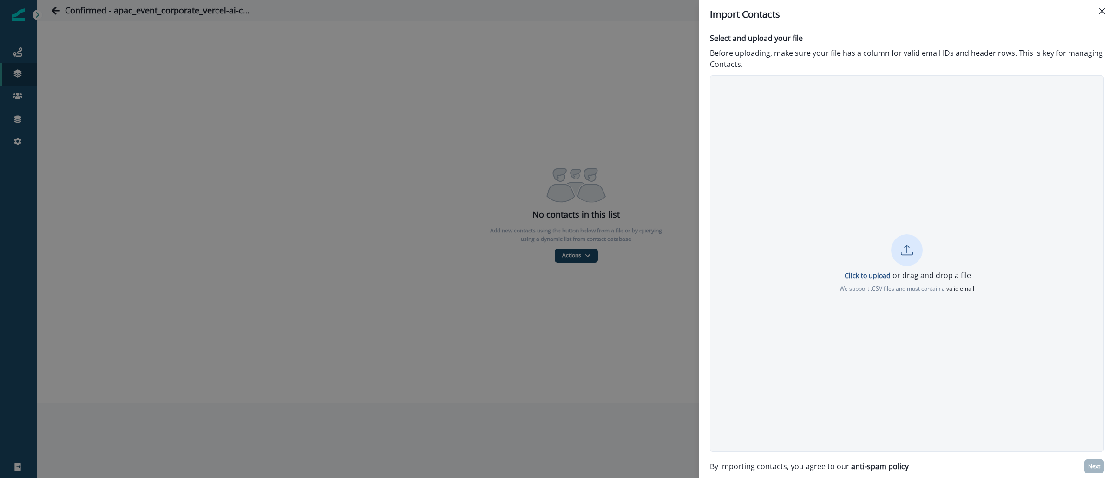
click at [851, 277] on p "Click to upload" at bounding box center [868, 275] width 46 height 9
click at [1097, 464] on p "Next" at bounding box center [1094, 466] width 12 height 7
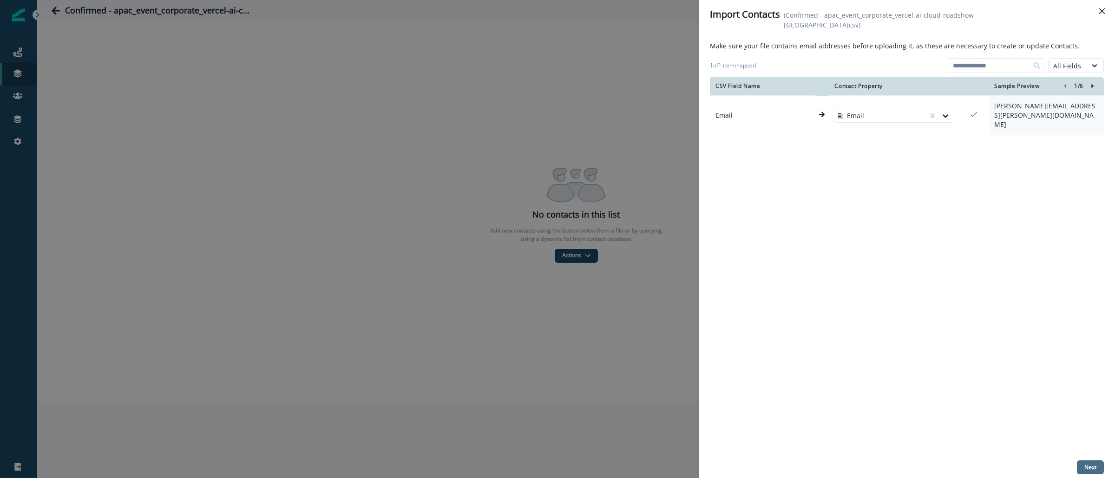
click at [1081, 464] on button "Next" at bounding box center [1090, 467] width 27 height 14
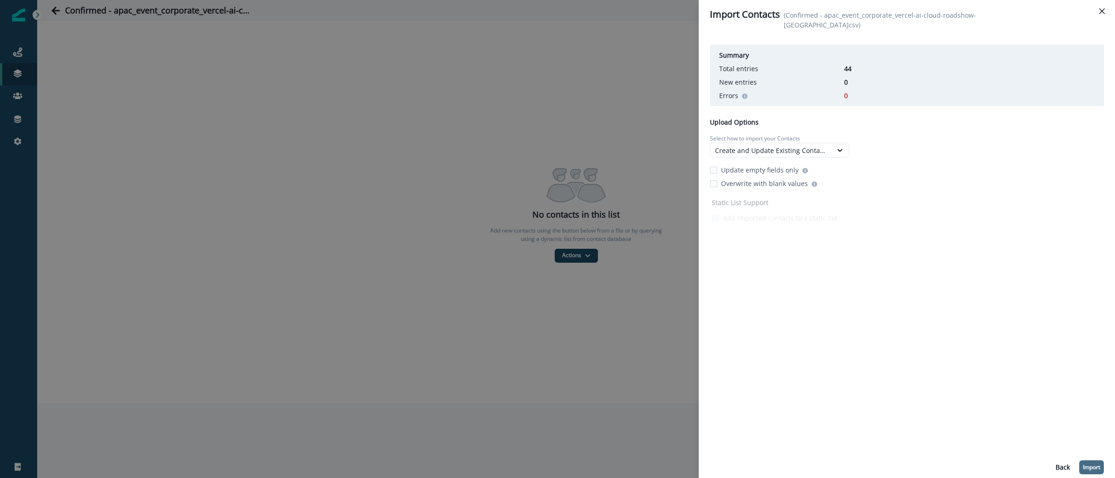
click at [1094, 464] on p "Import" at bounding box center [1091, 467] width 17 height 7
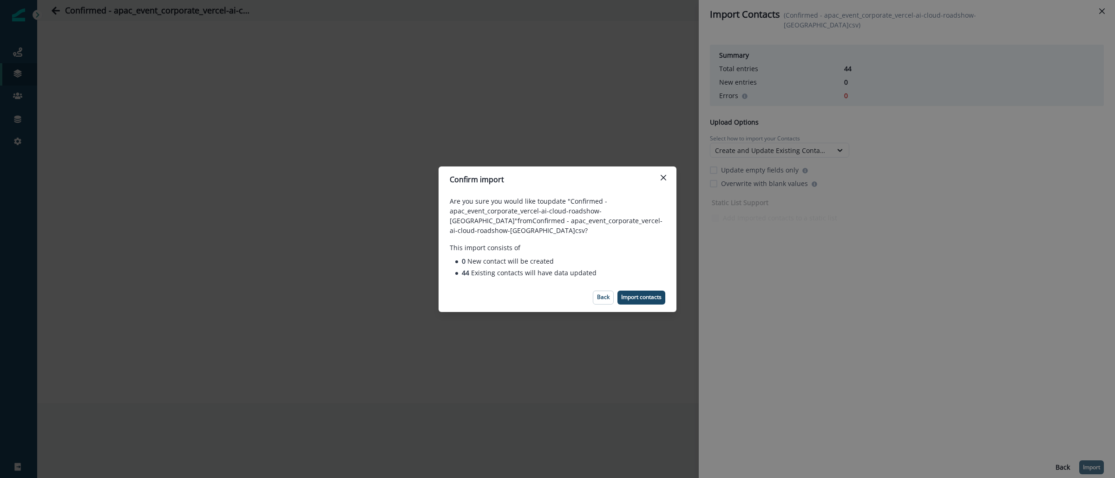
click at [626, 306] on footer "Back Import contacts" at bounding box center [558, 297] width 238 height 29
click at [629, 299] on p "Import contacts" at bounding box center [641, 297] width 40 height 7
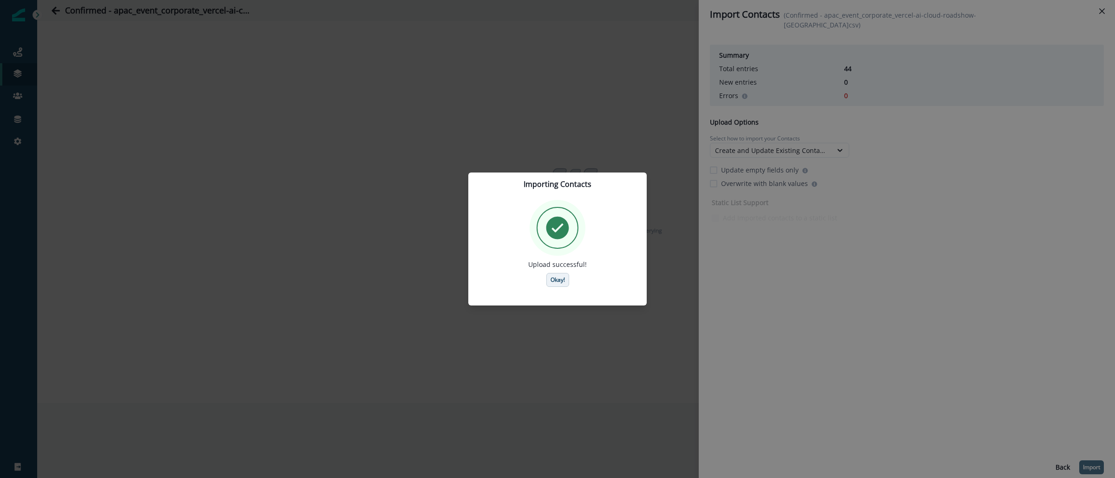
click at [559, 277] on p "Okay!" at bounding box center [558, 280] width 14 height 7
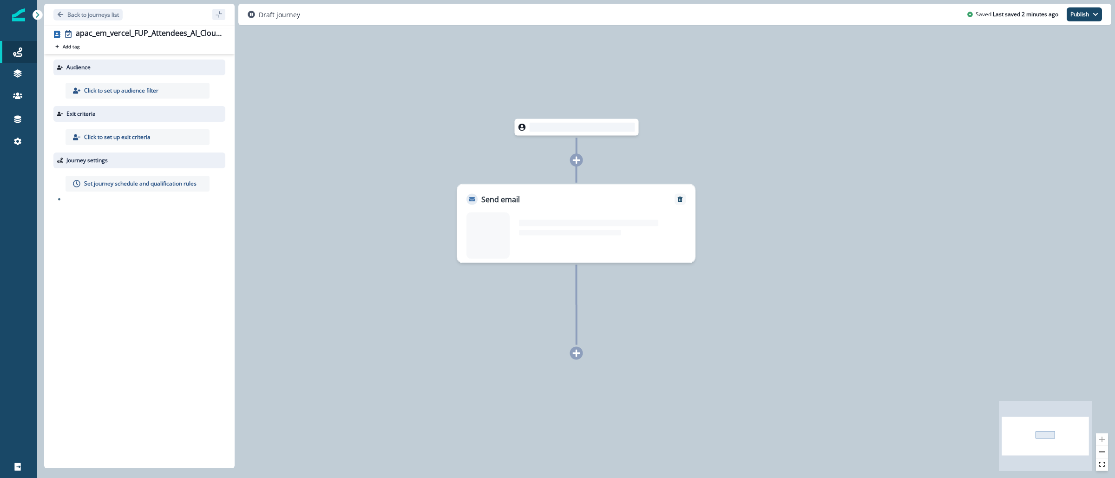
click at [169, 86] on div "Click to set up audience filter" at bounding box center [138, 91] width 144 height 16
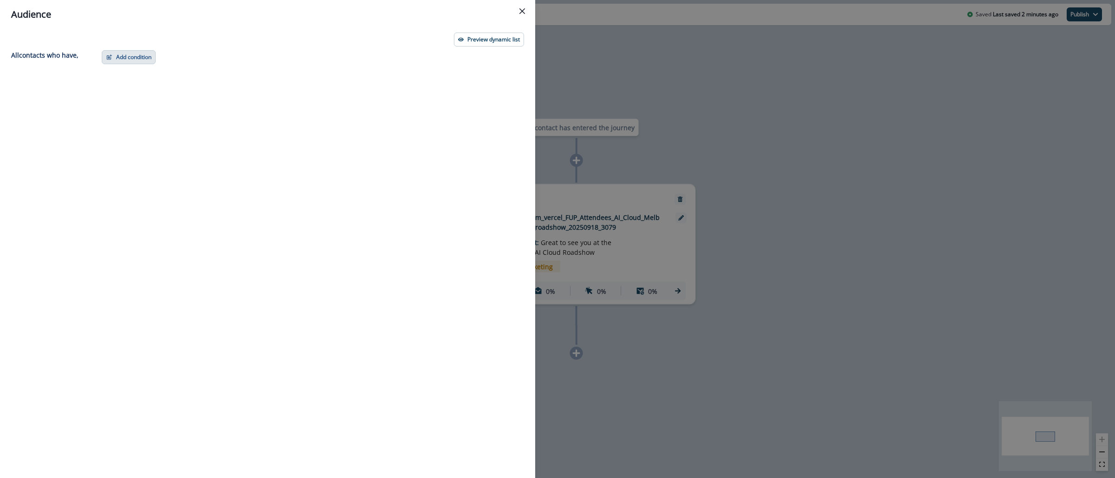
click at [144, 58] on button "Add condition" at bounding box center [129, 57] width 54 height 14
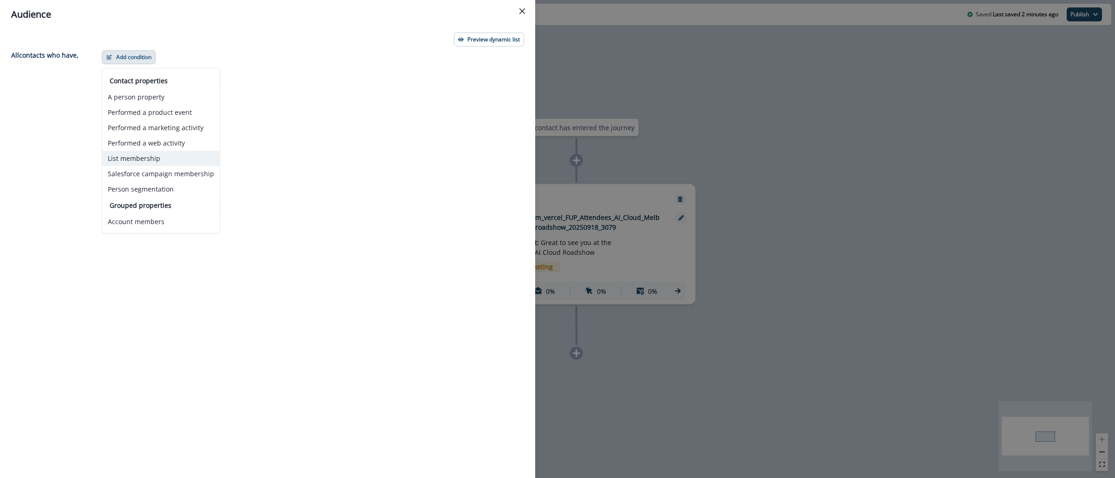
click at [133, 158] on button "List membership" at bounding box center [161, 158] width 118 height 15
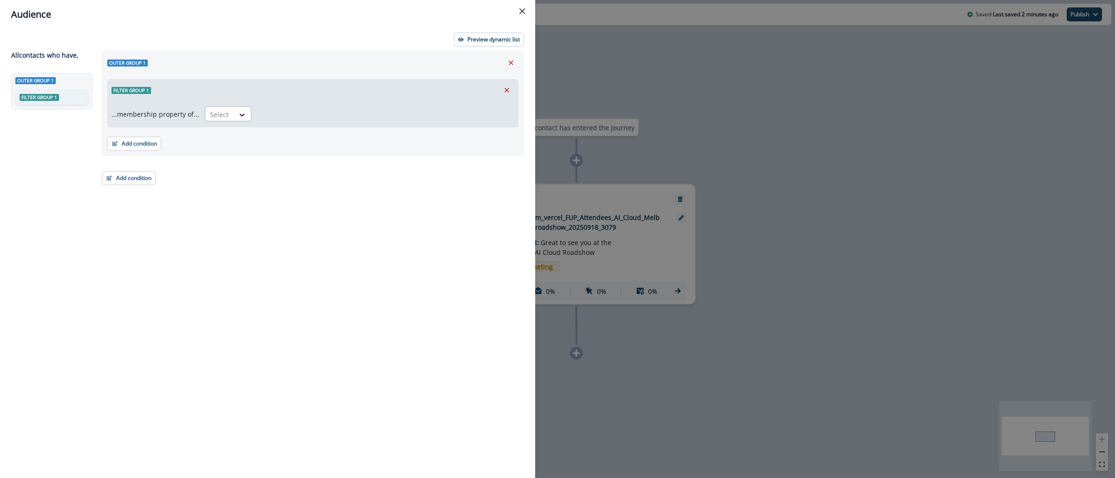
click at [227, 116] on div "Select" at bounding box center [219, 114] width 29 height 15
click at [229, 147] on div "in" at bounding box center [225, 152] width 46 height 17
click at [281, 115] on div at bounding box center [368, 115] width 212 height 12
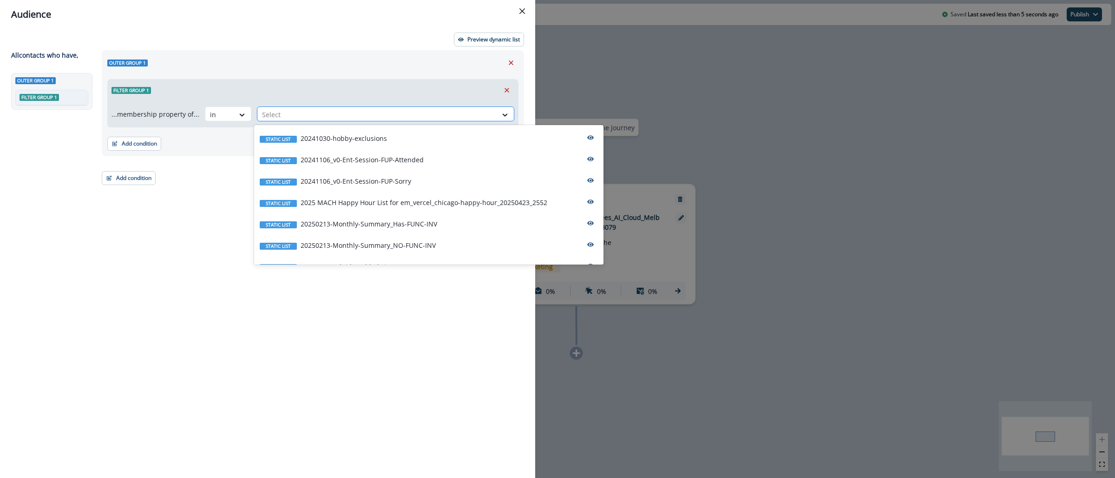
paste input "**********"
type input "**********"
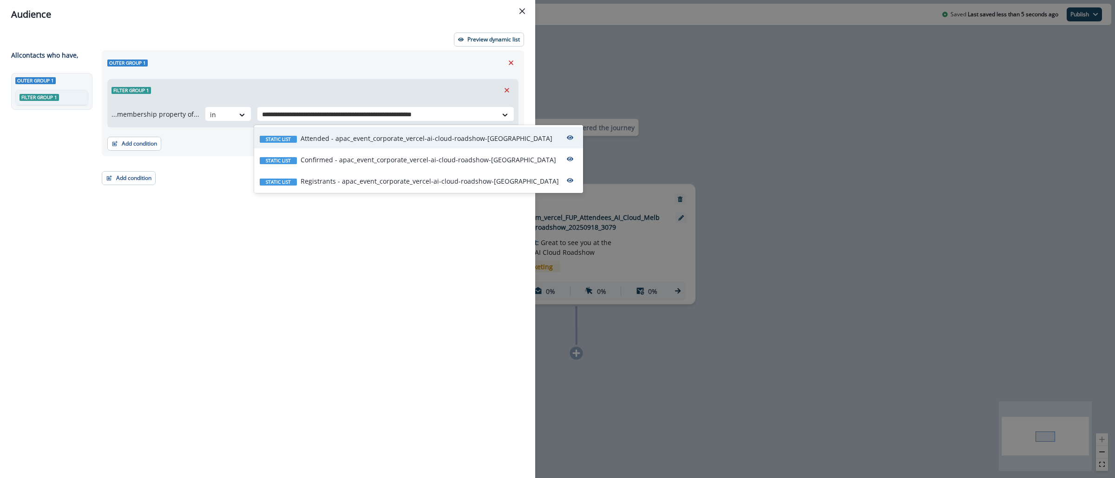
click at [343, 140] on p "Attended - apac_event_corporate_vercel-ai-cloud-roadshow-[GEOGRAPHIC_DATA]" at bounding box center [427, 138] width 252 height 10
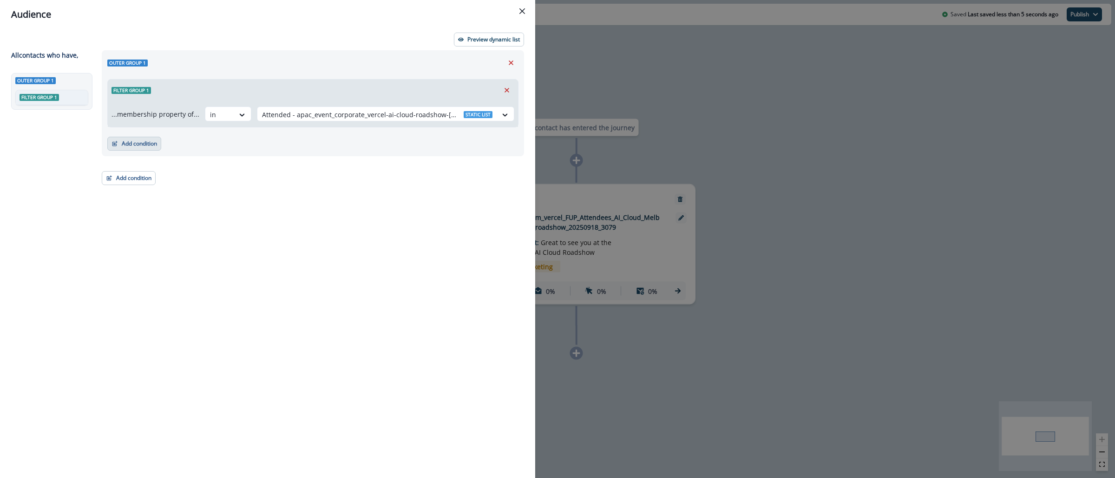
click at [151, 142] on button "Add condition" at bounding box center [134, 144] width 54 height 14
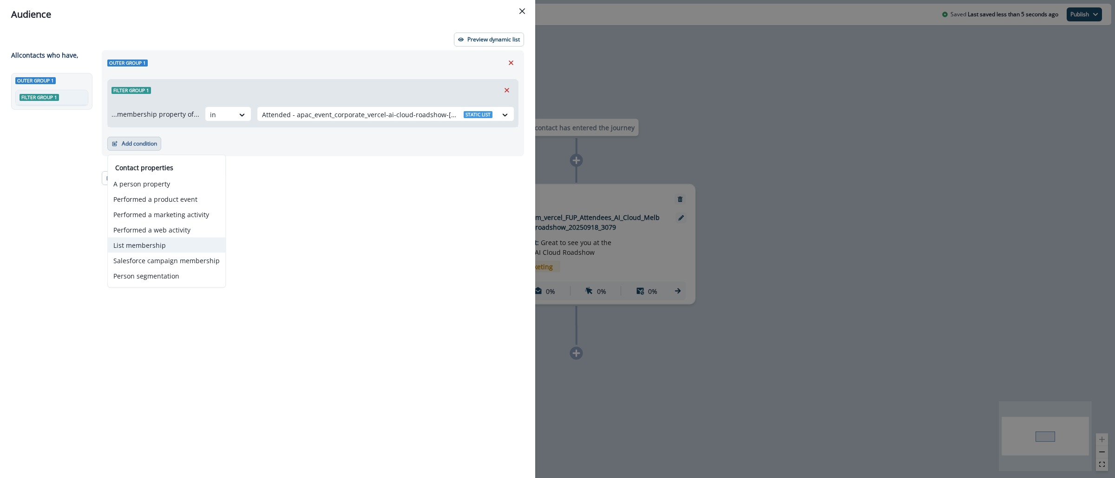
click at [162, 243] on button "List membership" at bounding box center [167, 244] width 118 height 15
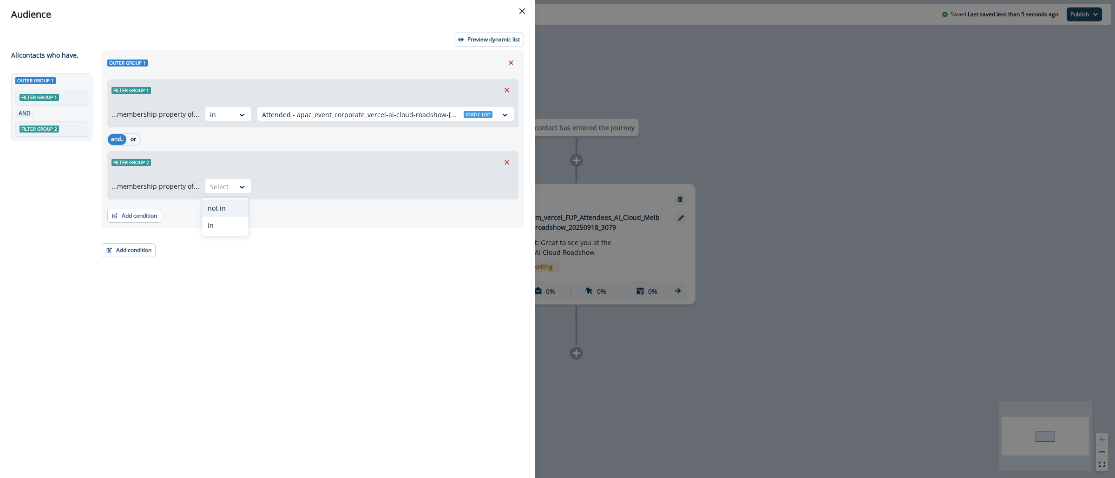
drag, startPoint x: 220, startPoint y: 184, endPoint x: 220, endPoint y: 209, distance: 24.6
click at [221, 185] on div at bounding box center [220, 187] width 20 height 12
click at [218, 210] on div "not in" at bounding box center [225, 207] width 46 height 17
click at [330, 184] on div at bounding box center [377, 187] width 231 height 12
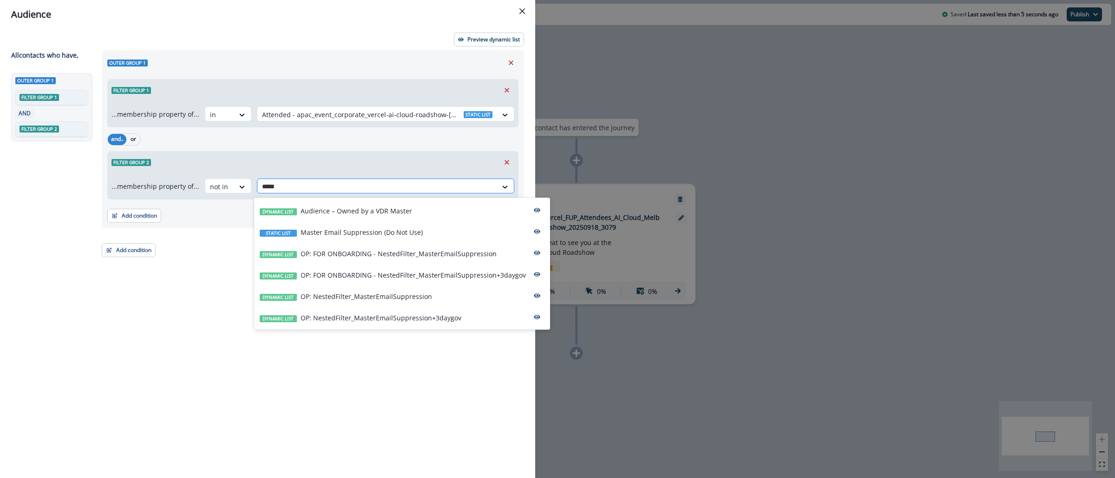
type input "******"
click at [463, 325] on div "Dynamic list OP: NestedFilter_MasterEmailSuppression+3daygov" at bounding box center [402, 316] width 296 height 21
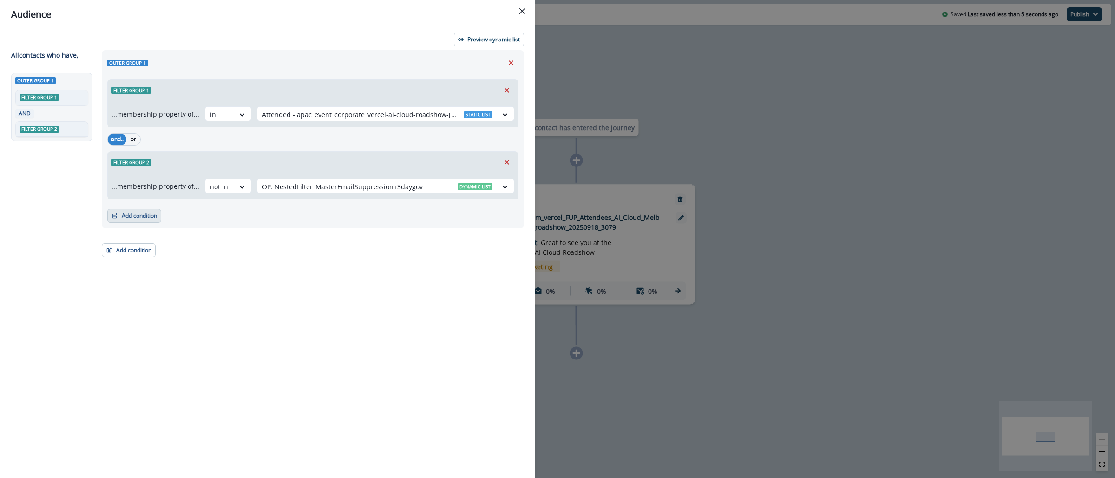
click at [132, 218] on button "Add condition" at bounding box center [134, 216] width 54 height 14
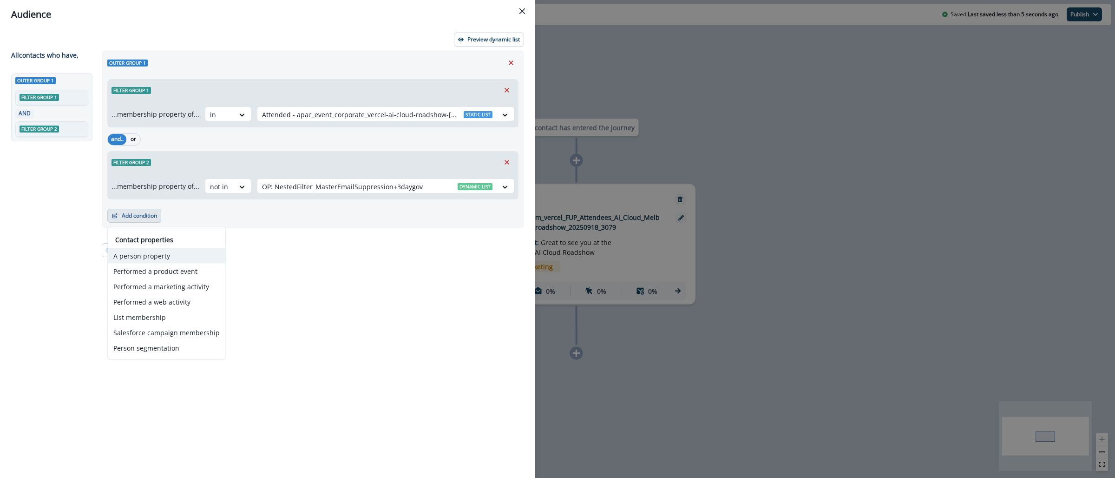
click at [147, 258] on button "A person property" at bounding box center [167, 255] width 118 height 15
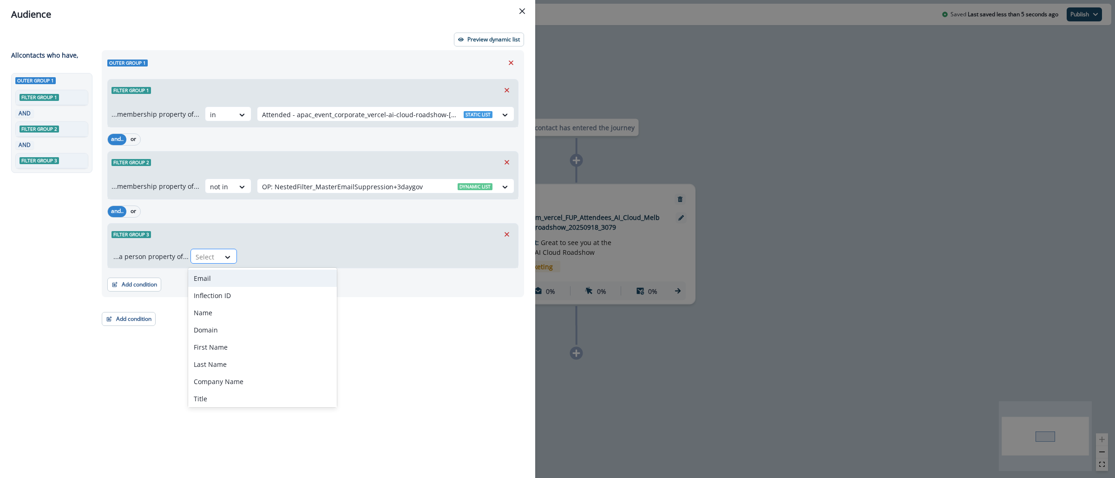
click at [204, 258] on div at bounding box center [206, 257] width 20 height 12
click at [215, 281] on div "Email" at bounding box center [262, 278] width 149 height 17
click at [262, 258] on div at bounding box center [256, 257] width 20 height 12
type input "*"
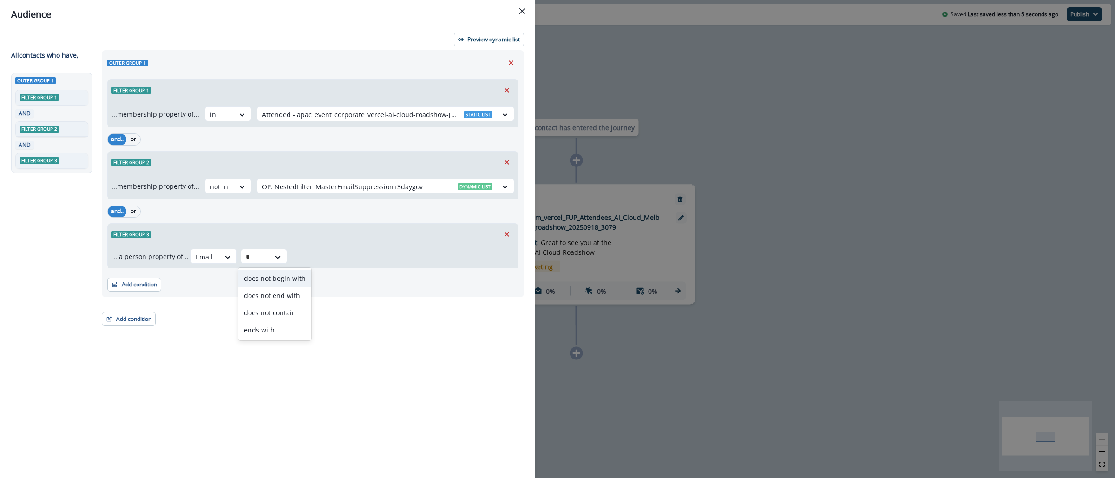
drag, startPoint x: 277, startPoint y: 315, endPoint x: 301, endPoint y: 287, distance: 36.9
click at [276, 315] on div "does not contain" at bounding box center [274, 312] width 73 height 17
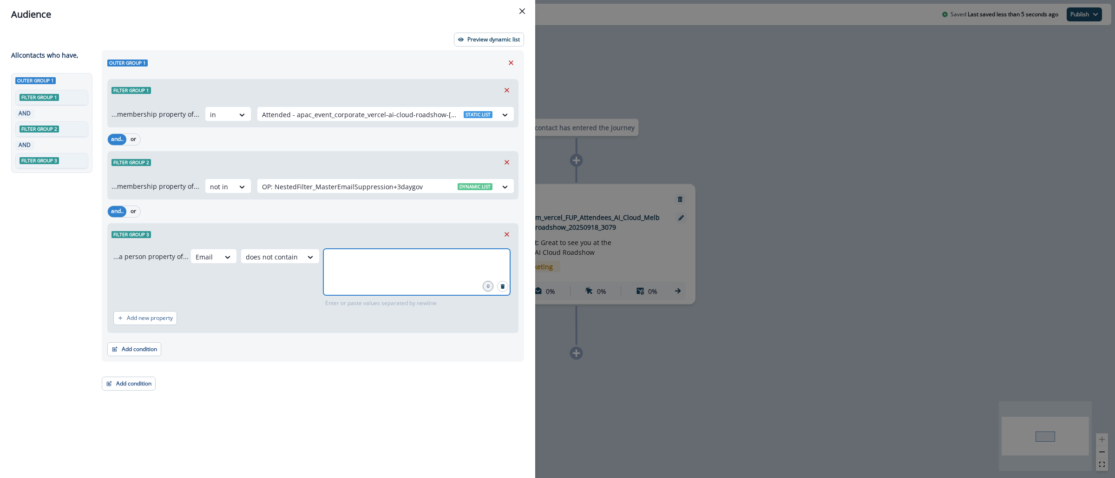
click at [334, 259] on input "text" at bounding box center [417, 260] width 184 height 19
type input "**********"
click at [402, 388] on div "**********" at bounding box center [310, 247] width 428 height 394
click at [498, 41] on p "Preview dynamic list" at bounding box center [494, 39] width 53 height 7
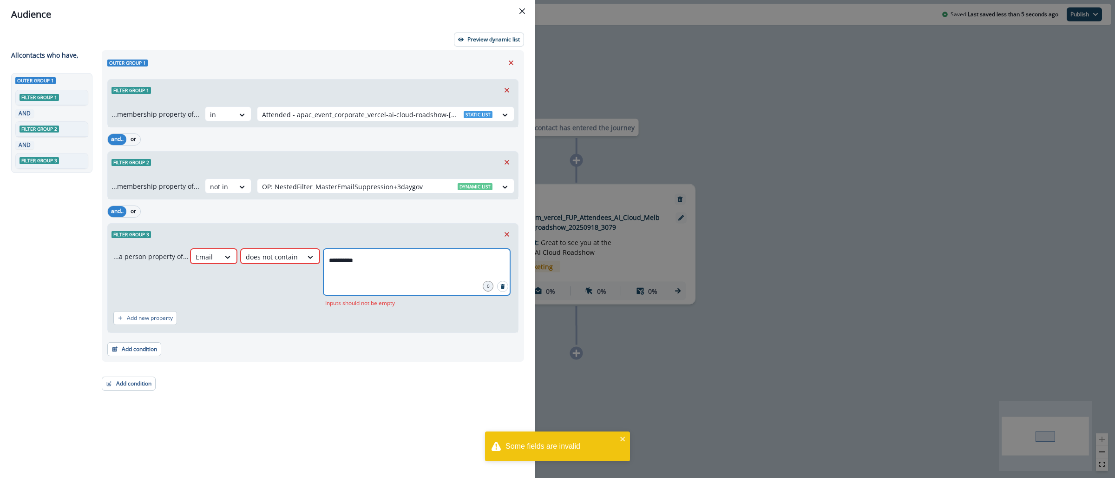
click at [380, 265] on input "**********" at bounding box center [417, 260] width 184 height 19
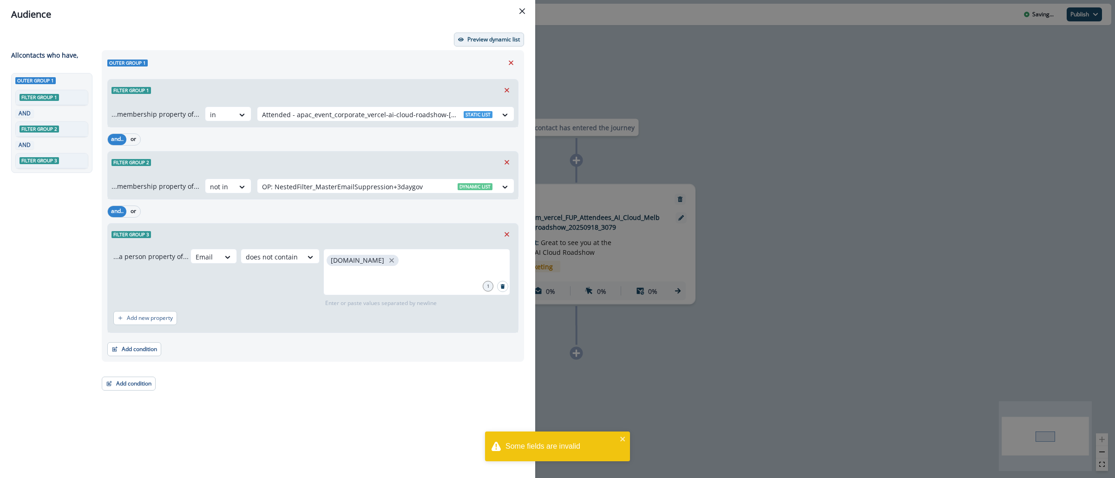
click at [498, 37] on p "Preview dynamic list" at bounding box center [494, 39] width 53 height 7
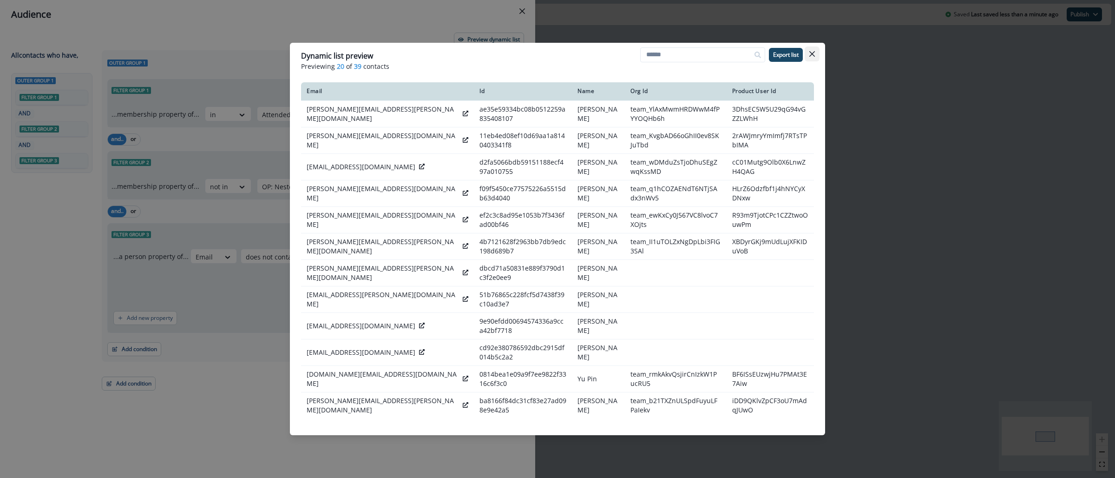
click at [811, 50] on button "Close" at bounding box center [812, 53] width 15 height 15
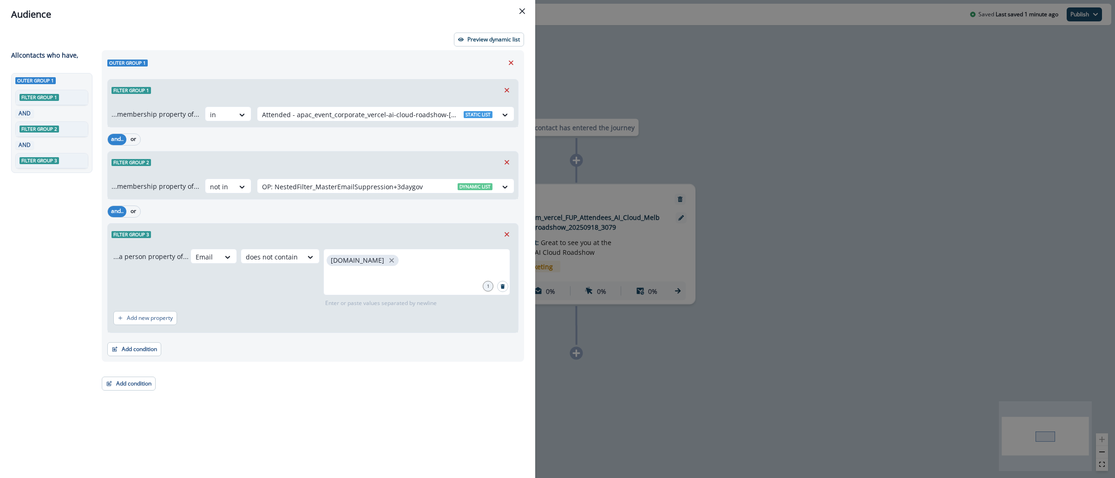
click at [654, 76] on div "Audience Preview dynamic list All contact s who have, Outer group 1 Filter grou…" at bounding box center [557, 239] width 1115 height 478
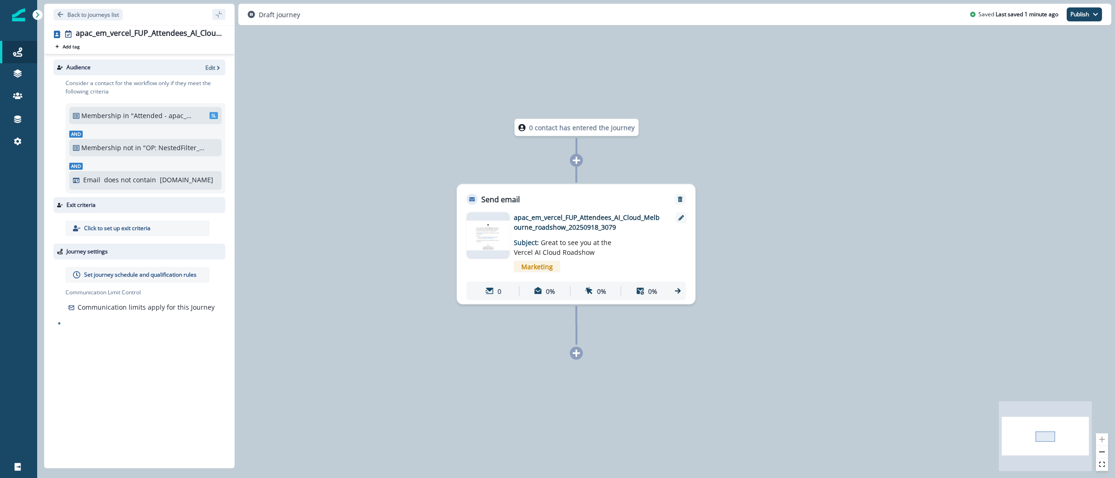
click at [161, 276] on p "Set journey schedule and qualification rules" at bounding box center [140, 274] width 112 height 8
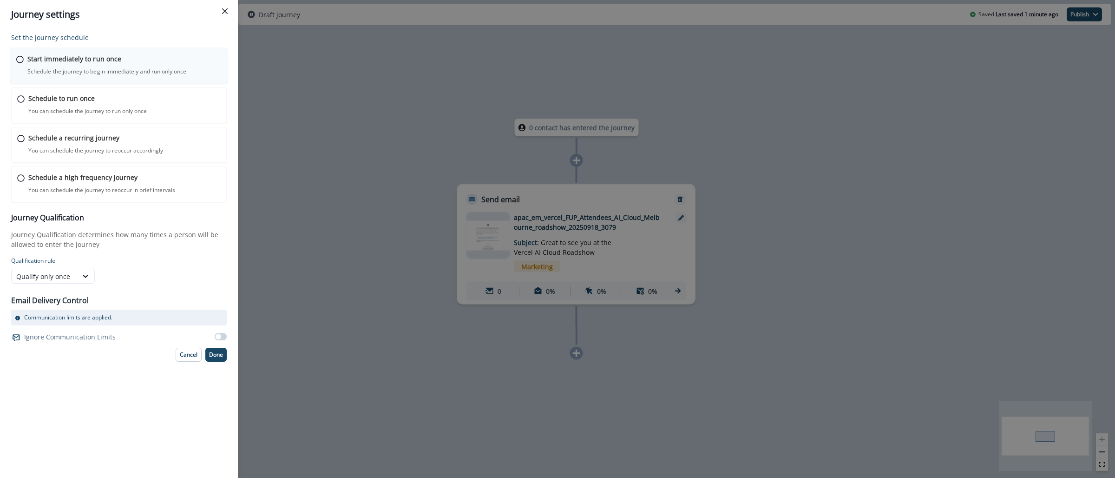
click at [124, 62] on div "Start immediately to run once Schedule the journey to begin immediately and run…" at bounding box center [124, 65] width 194 height 22
click at [218, 356] on p "Done" at bounding box center [216, 353] width 14 height 7
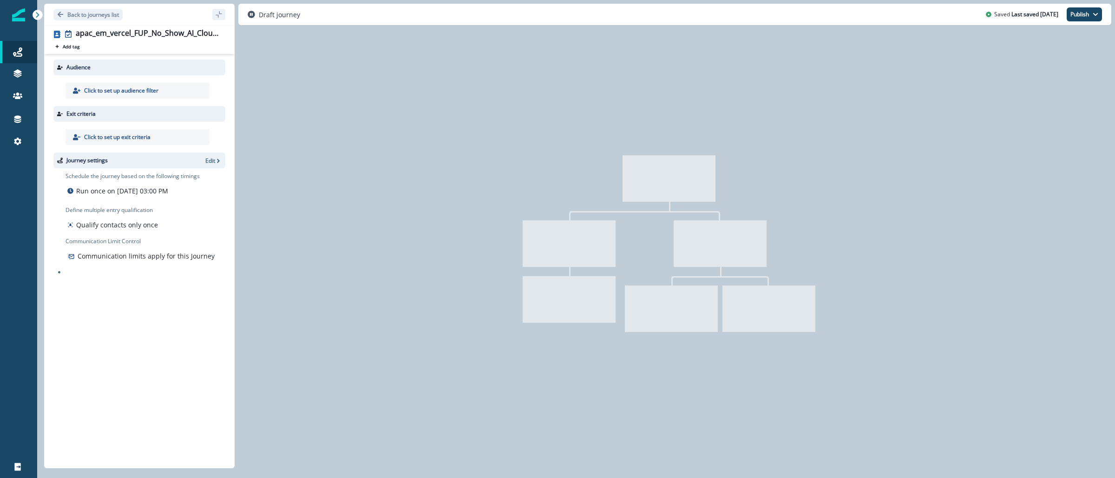
drag, startPoint x: 0, startPoint y: 0, endPoint x: 156, endPoint y: 89, distance: 179.9
click at [156, 89] on p "Click to set up audience filter" at bounding box center [121, 90] width 74 height 8
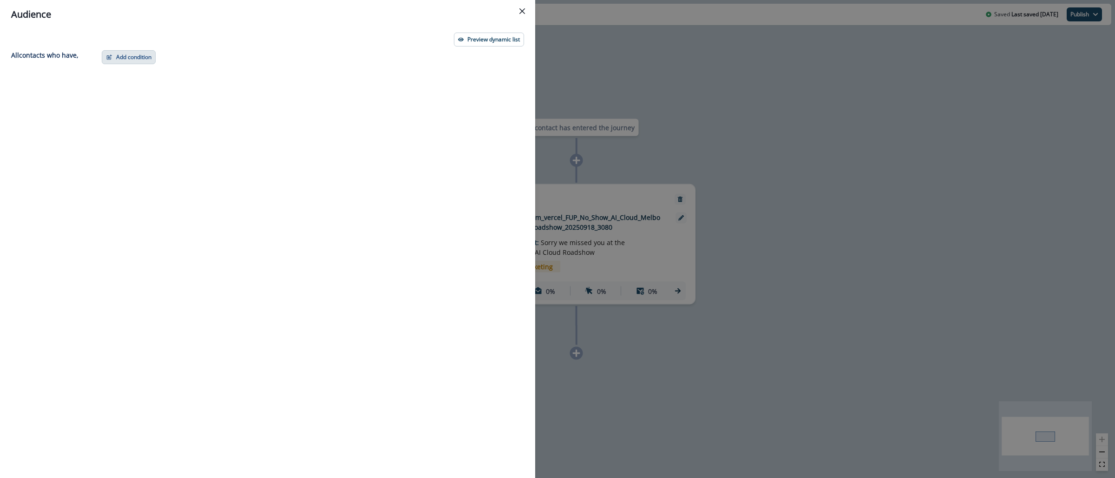
click at [137, 61] on button "Add condition" at bounding box center [129, 57] width 54 height 14
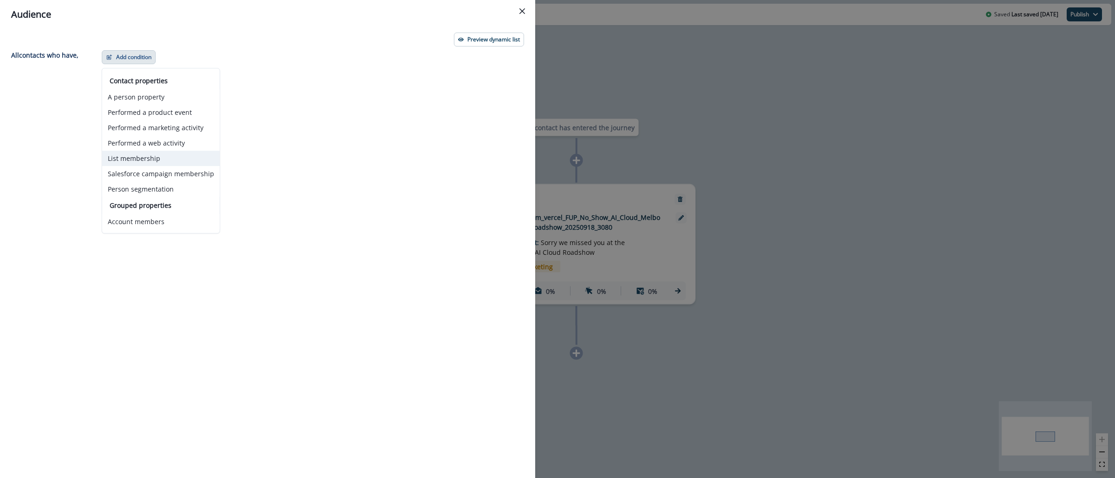
click at [145, 155] on button "List membership" at bounding box center [161, 158] width 118 height 15
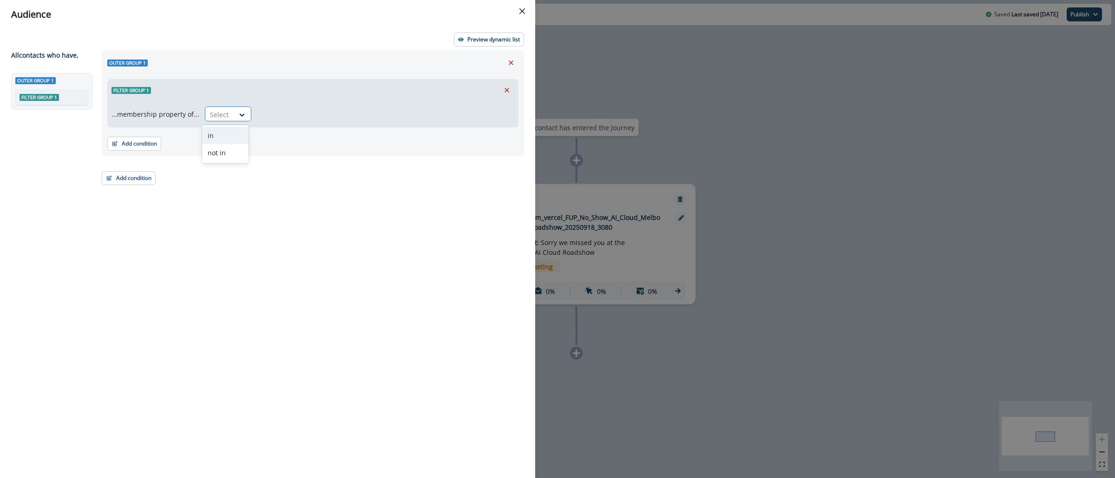
drag, startPoint x: 223, startPoint y: 107, endPoint x: 221, endPoint y: 115, distance: 7.8
click at [223, 108] on div "Select" at bounding box center [219, 114] width 29 height 15
click at [221, 131] on div "in" at bounding box center [225, 135] width 46 height 17
click at [291, 109] on div at bounding box center [368, 115] width 212 height 12
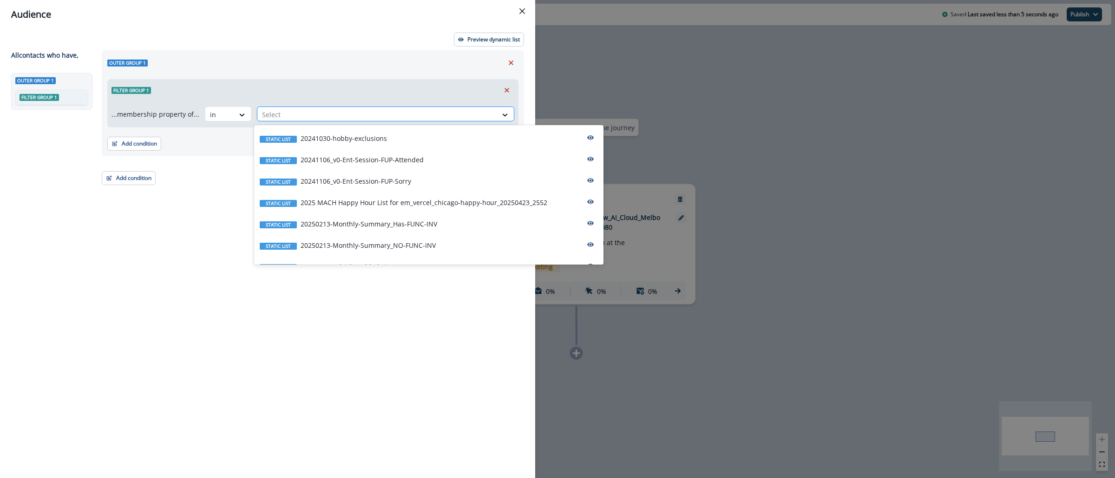
paste input "**********"
type input "**********"
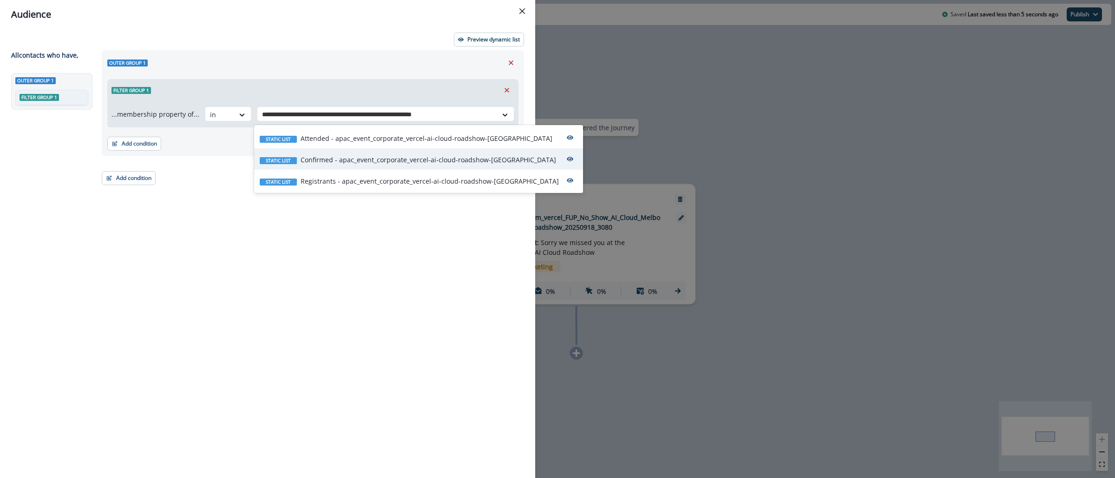
click at [325, 155] on p "Confirmed - apac_event_corporate_vercel-ai-cloud-roadshow-melbourne_20250918" at bounding box center [429, 160] width 256 height 10
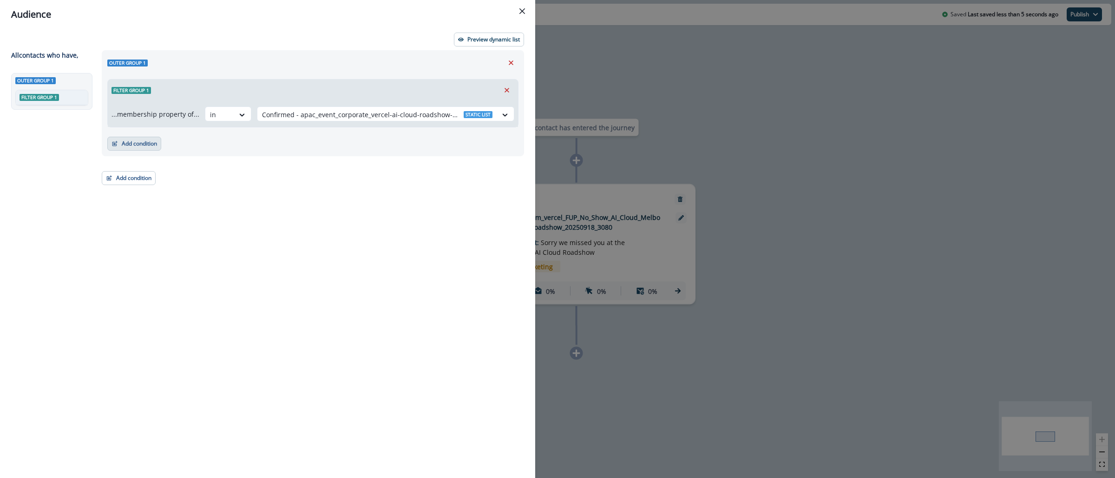
click at [138, 145] on button "Add condition" at bounding box center [134, 144] width 54 height 14
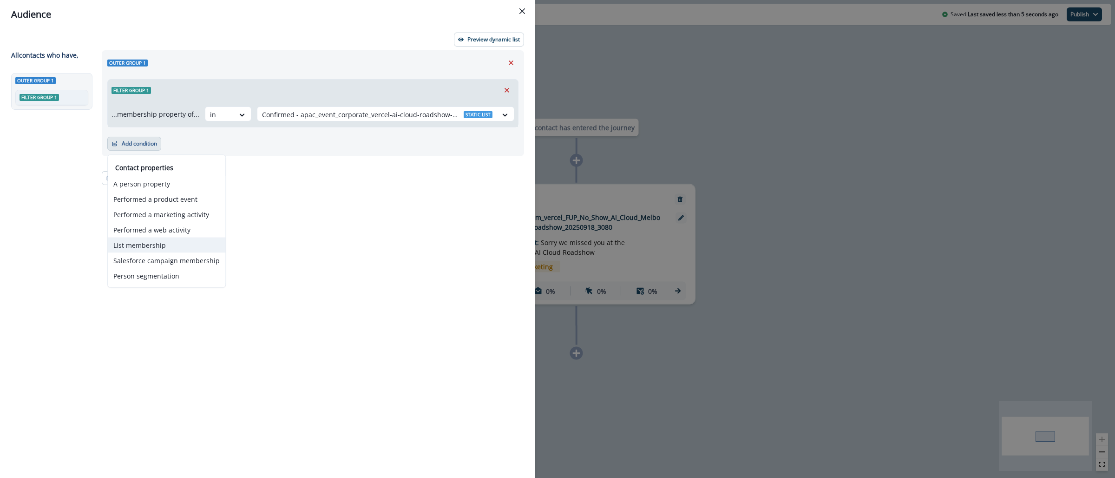
click at [169, 238] on button "List membership" at bounding box center [167, 244] width 118 height 15
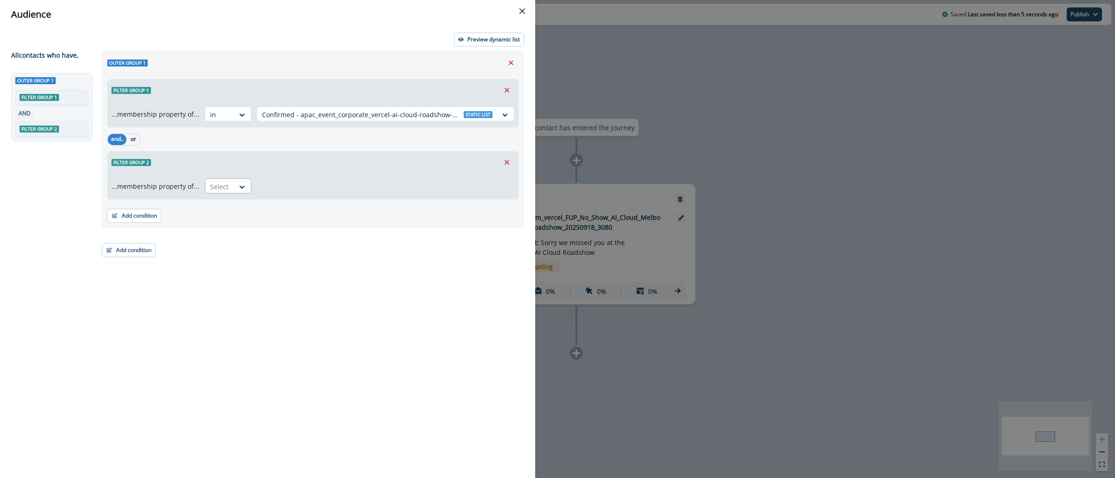
click at [215, 187] on div at bounding box center [220, 187] width 20 height 12
click at [208, 227] on div "not in" at bounding box center [225, 225] width 46 height 17
click at [266, 185] on div at bounding box center [377, 187] width 231 height 12
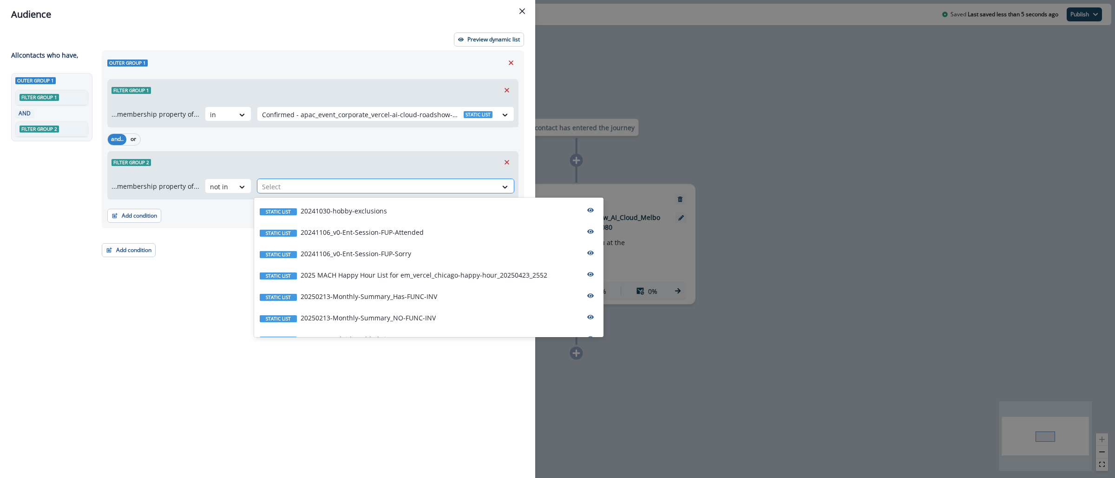
paste input "**********"
type input "**********"
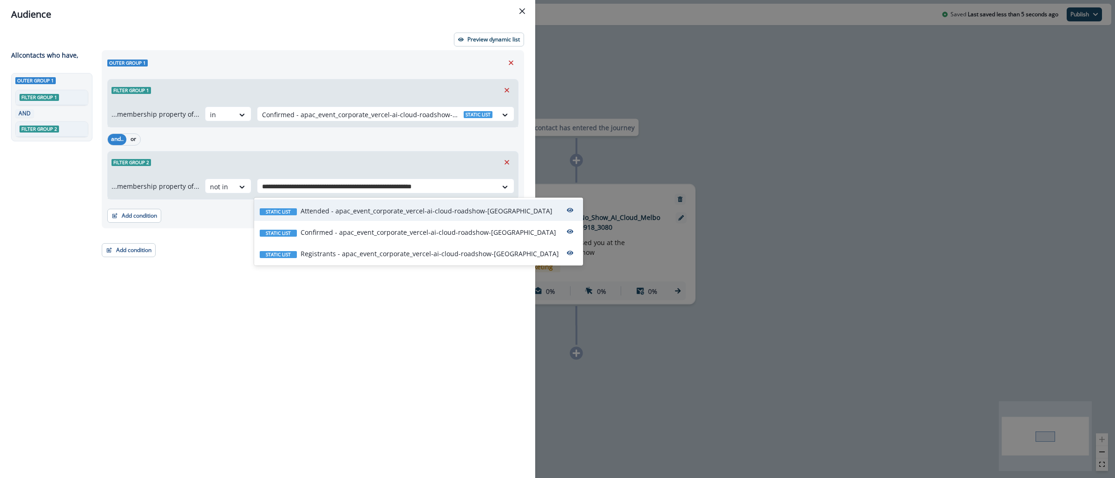
click at [312, 218] on div "Static list Attended - apac_event_corporate_vercel-ai-cloud-roadshow-melbourne_…" at bounding box center [418, 209] width 329 height 21
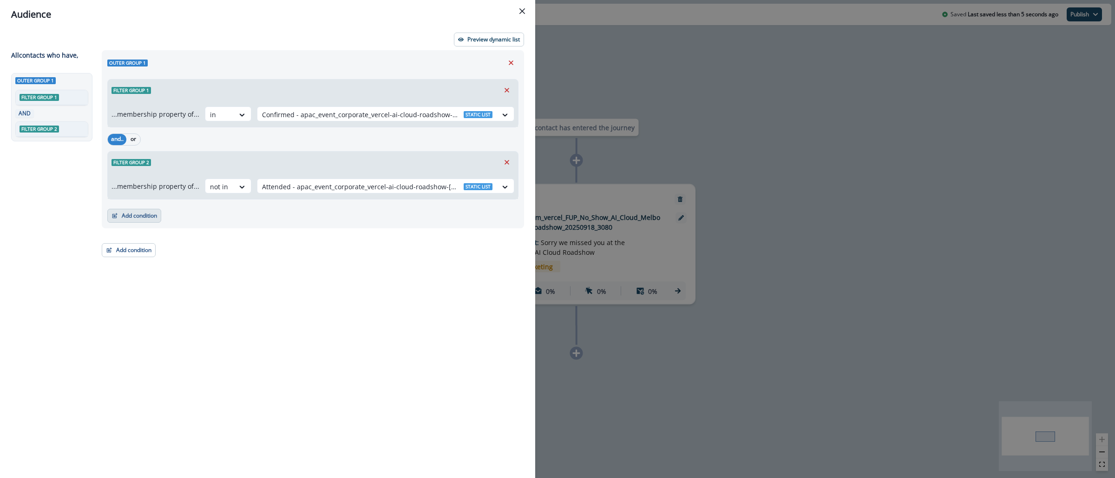
click at [147, 211] on button "Add condition" at bounding box center [134, 216] width 54 height 14
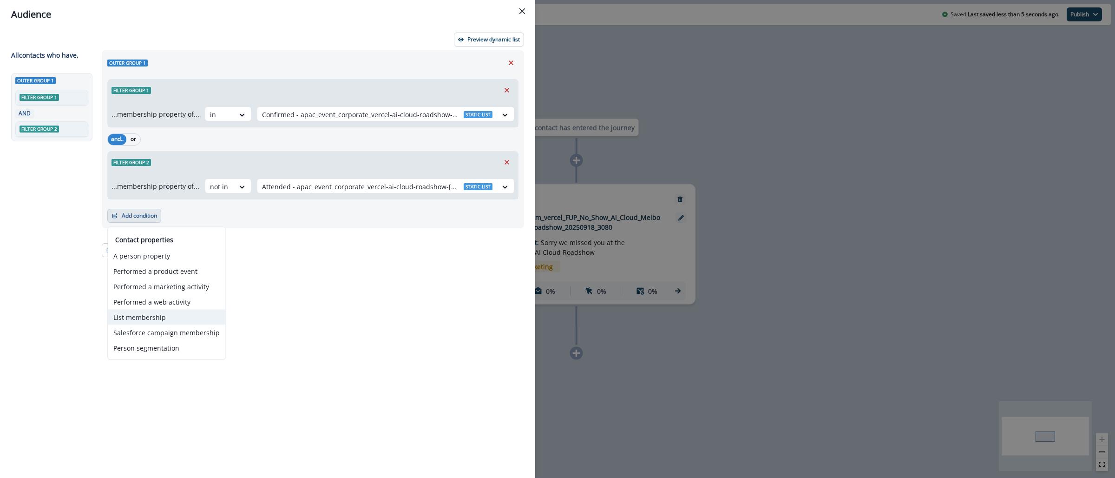
drag, startPoint x: 178, startPoint y: 312, endPoint x: 203, endPoint y: 283, distance: 38.3
click at [178, 313] on button "List membership" at bounding box center [167, 317] width 118 height 15
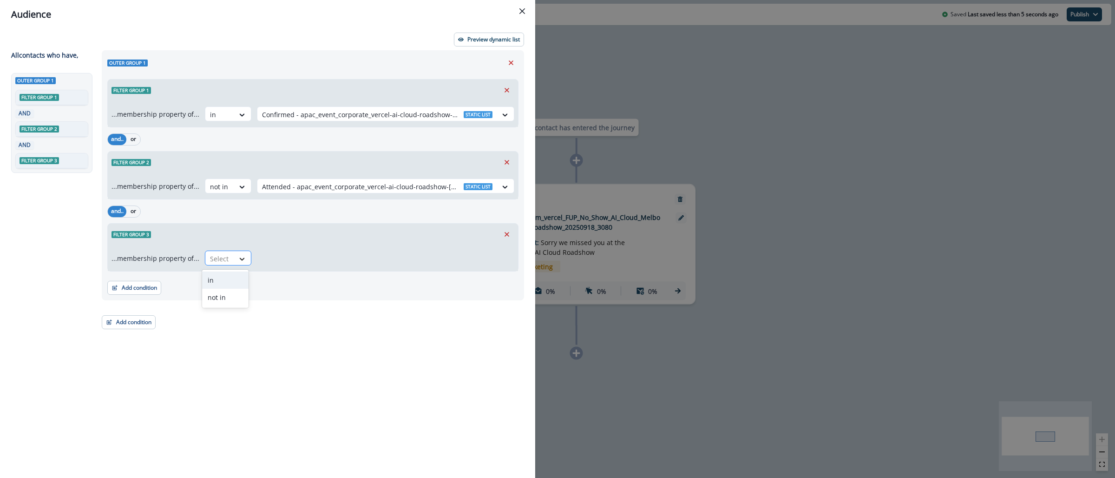
click at [238, 258] on icon at bounding box center [242, 258] width 8 height 9
click at [232, 297] on div "not in" at bounding box center [225, 297] width 46 height 17
click at [270, 263] on div at bounding box center [377, 259] width 231 height 12
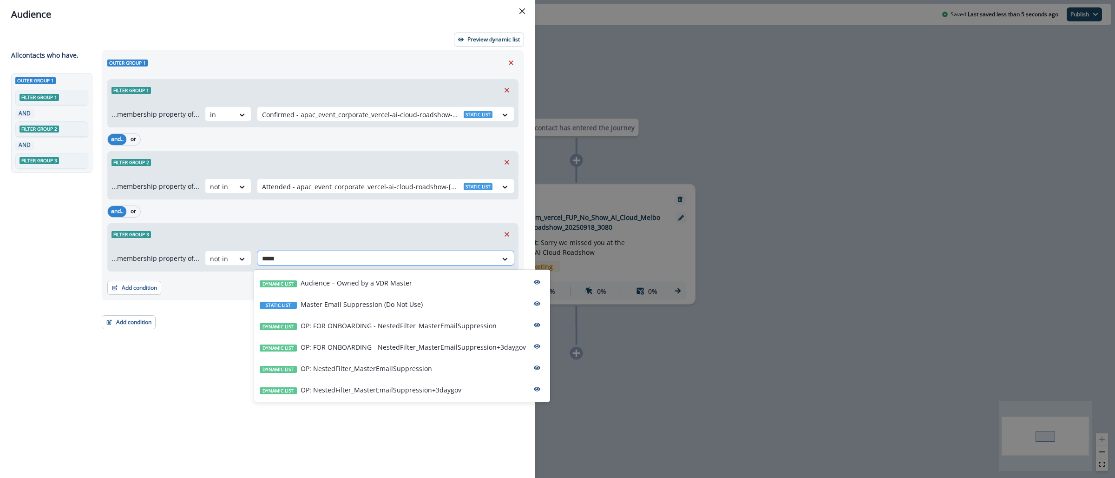
type input "******"
click at [372, 396] on div "Dynamic list OP: NestedFilter_MasterEmailSuppression+3daygov" at bounding box center [402, 388] width 296 height 21
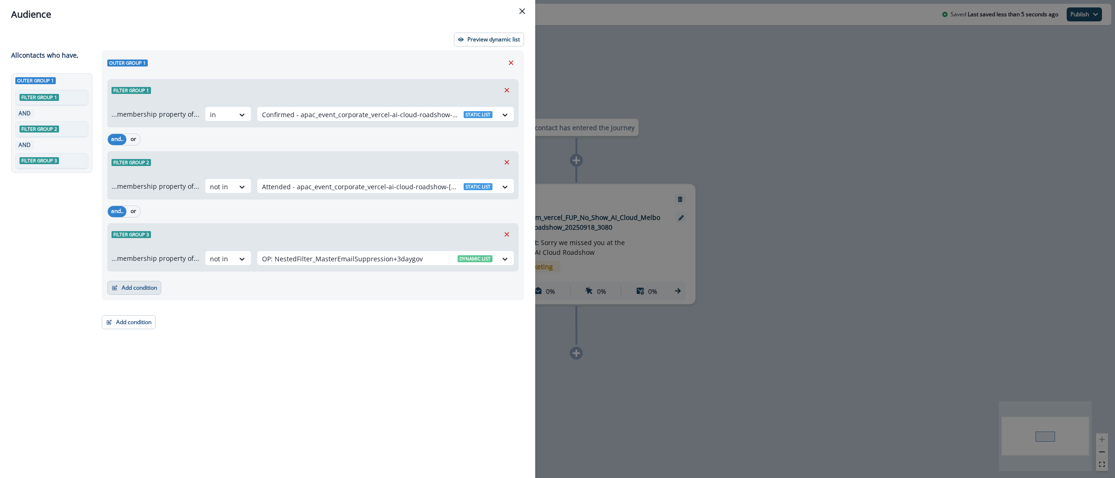
click at [145, 290] on button "Add condition" at bounding box center [134, 288] width 54 height 14
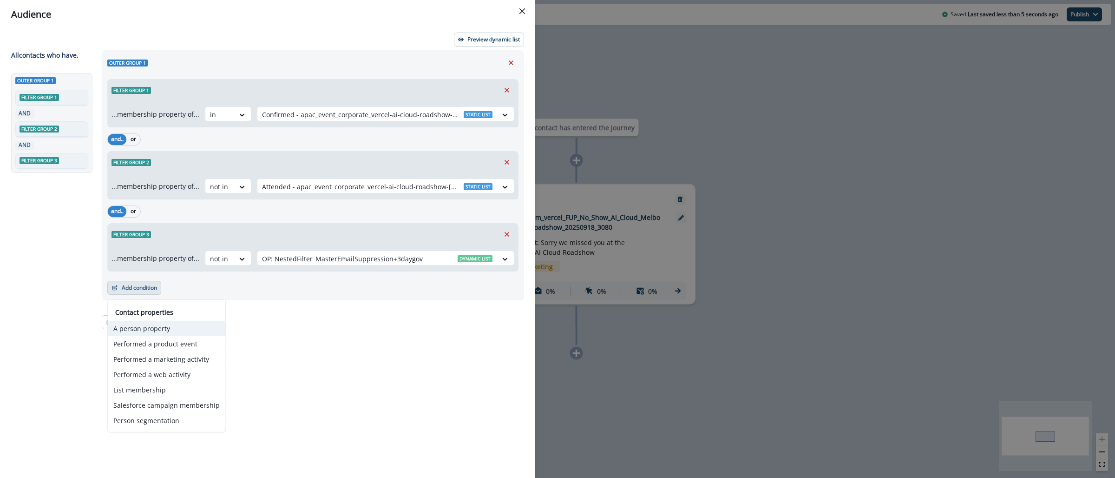
drag, startPoint x: 161, startPoint y: 330, endPoint x: 171, endPoint y: 328, distance: 9.9
click at [161, 330] on button "A person property" at bounding box center [167, 328] width 118 height 15
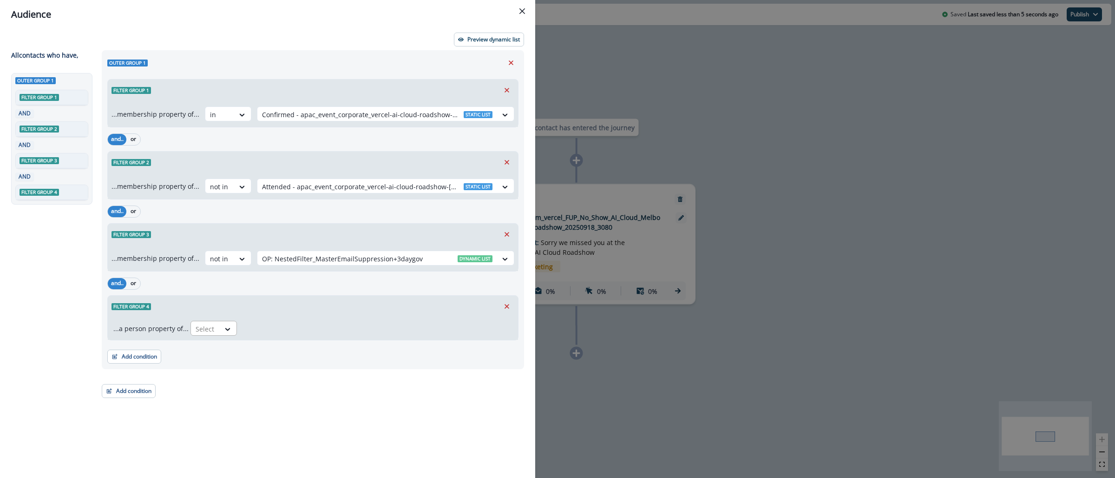
click at [211, 328] on div at bounding box center [206, 329] width 20 height 12
click at [211, 349] on div "Email" at bounding box center [262, 350] width 149 height 17
click at [273, 323] on div at bounding box center [278, 328] width 17 height 15
type input "*"
click at [276, 365] on div "does not contain" at bounding box center [274, 367] width 73 height 17
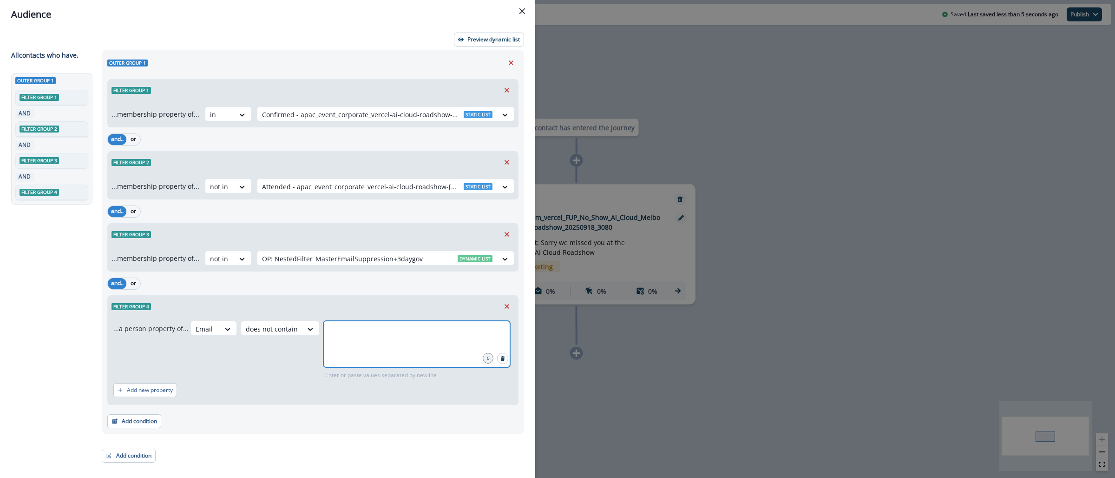
click at [370, 336] on input "text" at bounding box center [417, 332] width 184 height 19
type input "**********"
click at [478, 35] on button "Preview dynamic list" at bounding box center [489, 40] width 70 height 14
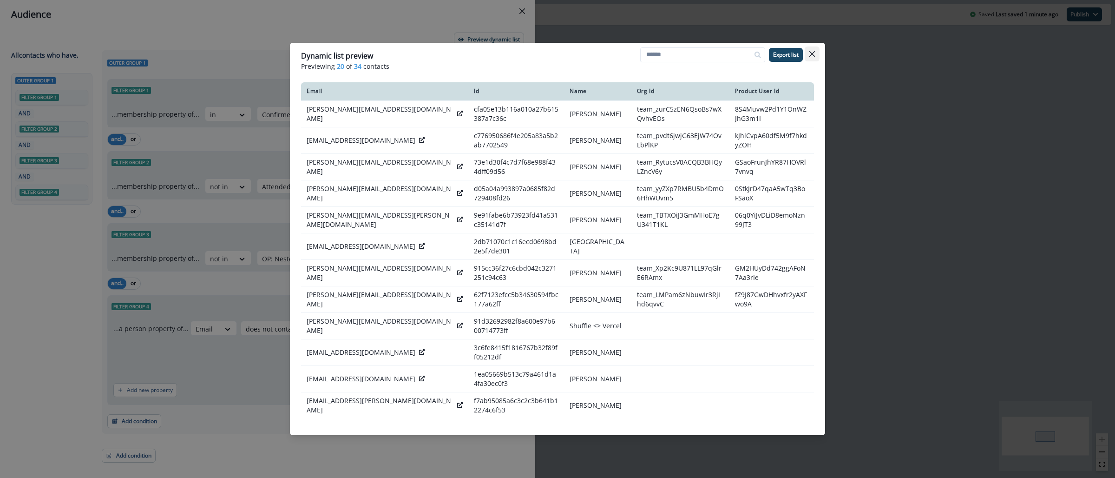
click at [813, 53] on icon "Close" at bounding box center [813, 54] width 6 height 6
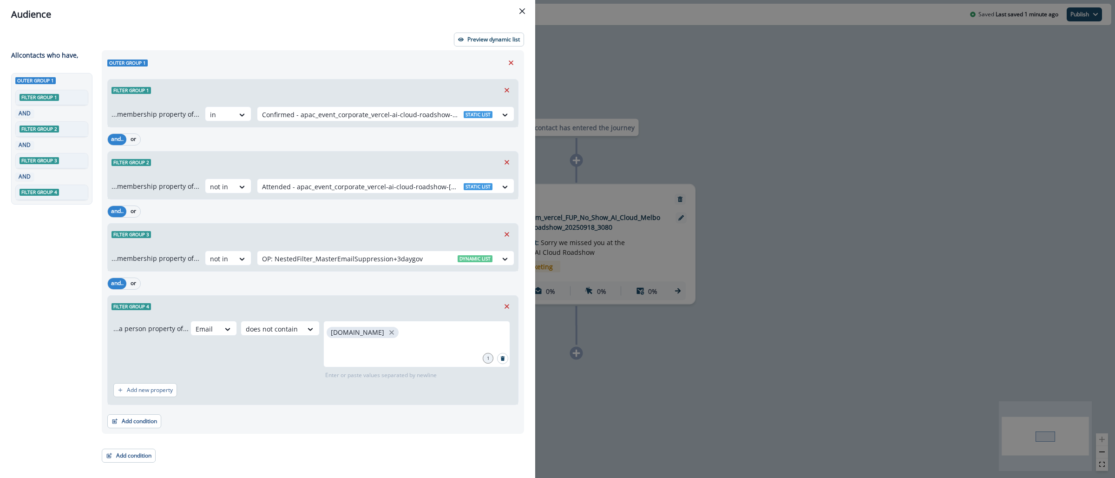
click at [815, 104] on div "Audience Preview dynamic list All contact s who have, Outer group 1 Filter grou…" at bounding box center [557, 239] width 1115 height 478
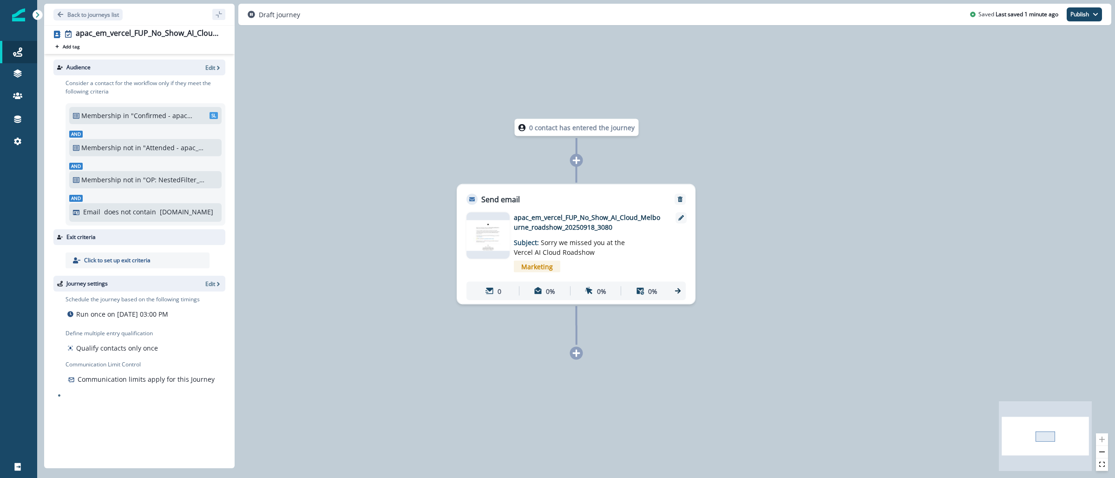
click at [484, 228] on img at bounding box center [488, 235] width 43 height 30
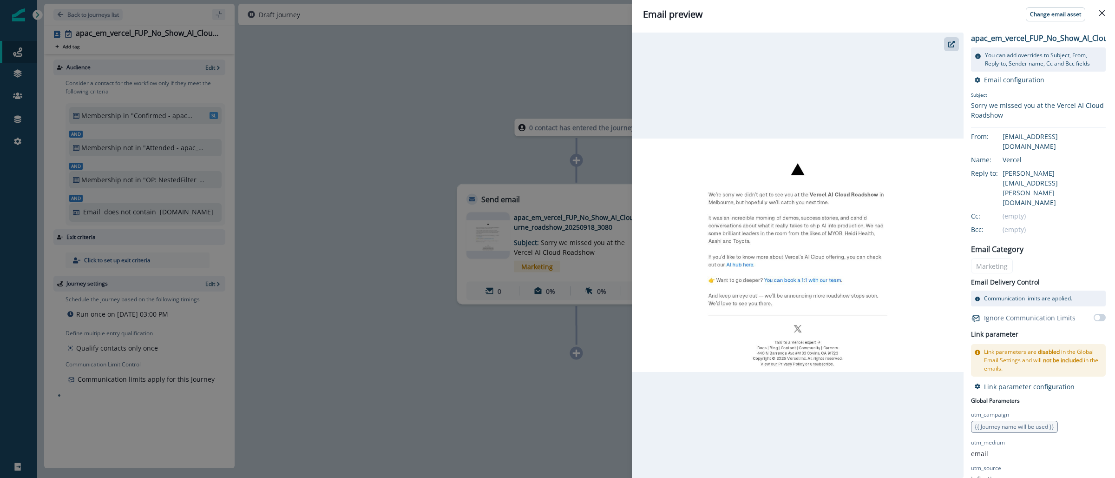
click at [538, 368] on div "Email preview Change email asset apac_em_vercel_FUP_No_Show_AI_Cloud_Melbourne_…" at bounding box center [557, 239] width 1115 height 478
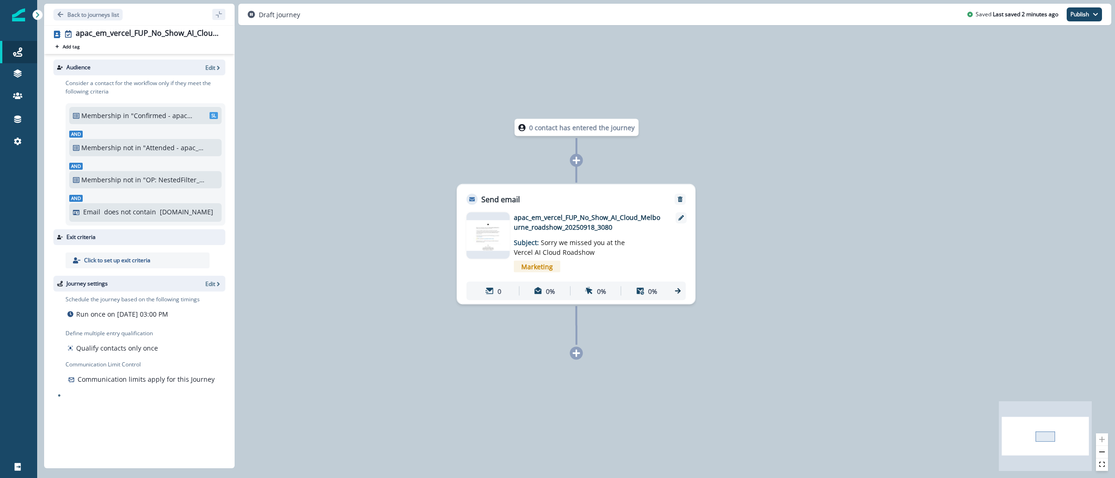
click at [218, 288] on div "Journey settings Edit" at bounding box center [139, 284] width 172 height 16
click at [215, 285] on icon "button" at bounding box center [218, 284] width 7 height 7
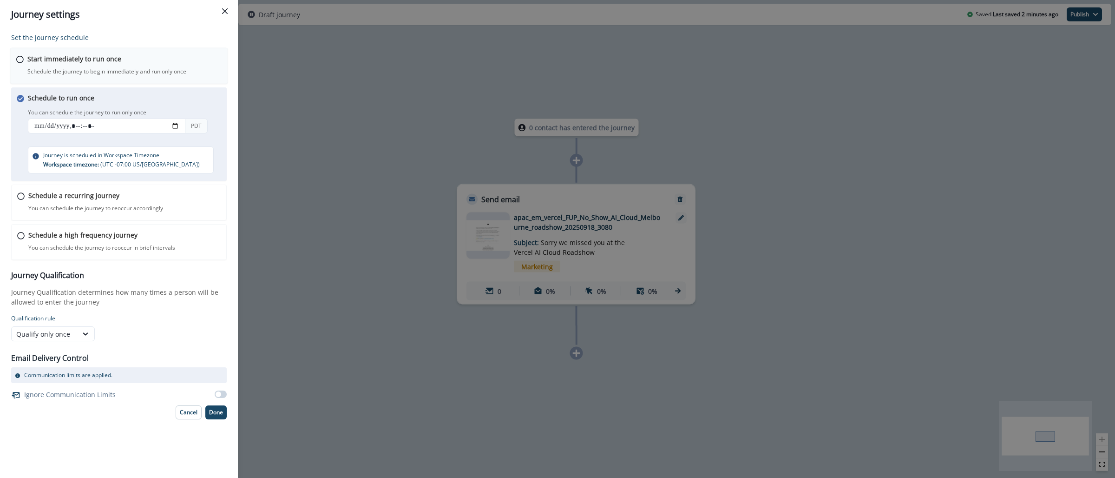
click at [169, 66] on div "Start immediately to run once Schedule the journey to begin immediately and run…" at bounding box center [124, 65] width 194 height 22
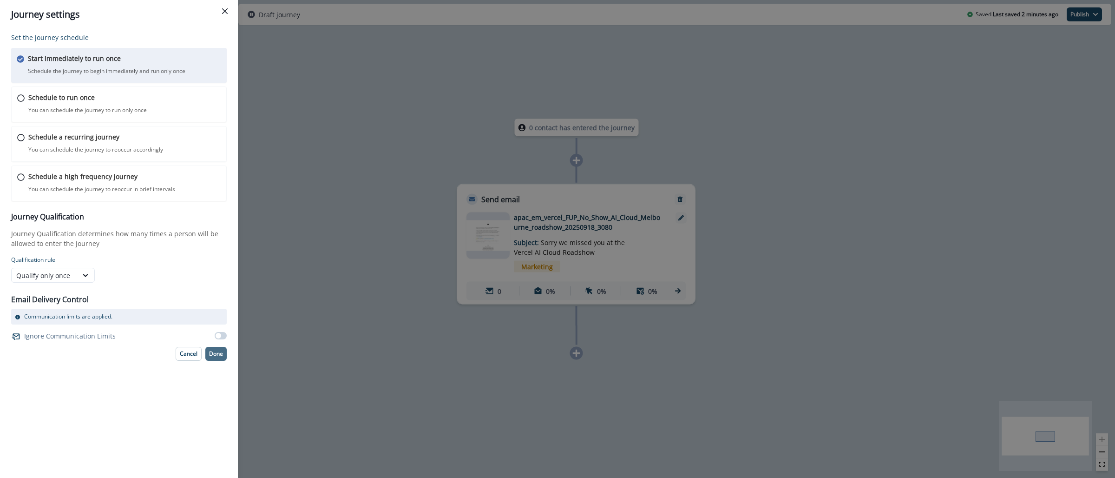
click at [218, 349] on button "Done" at bounding box center [215, 354] width 21 height 14
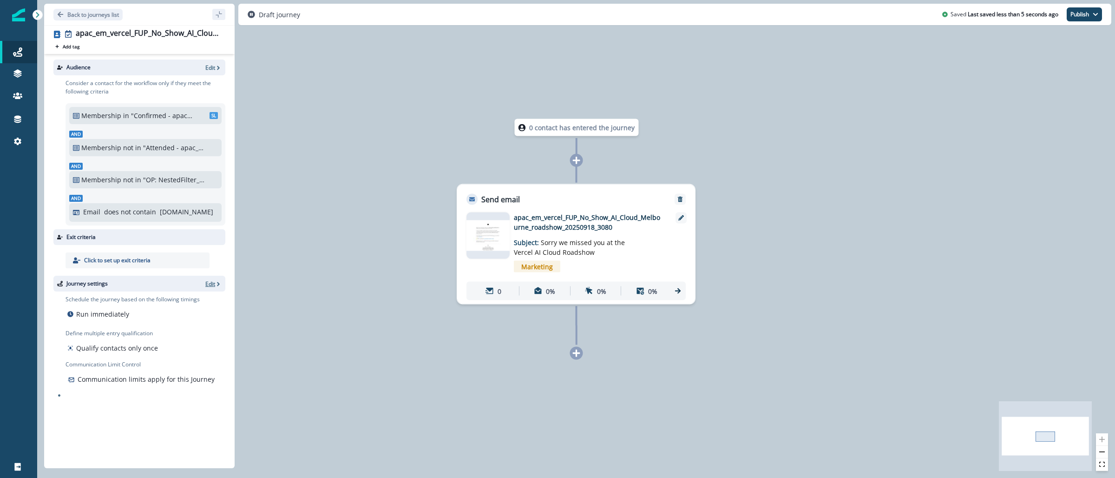
click at [213, 284] on p "Edit" at bounding box center [210, 284] width 10 height 8
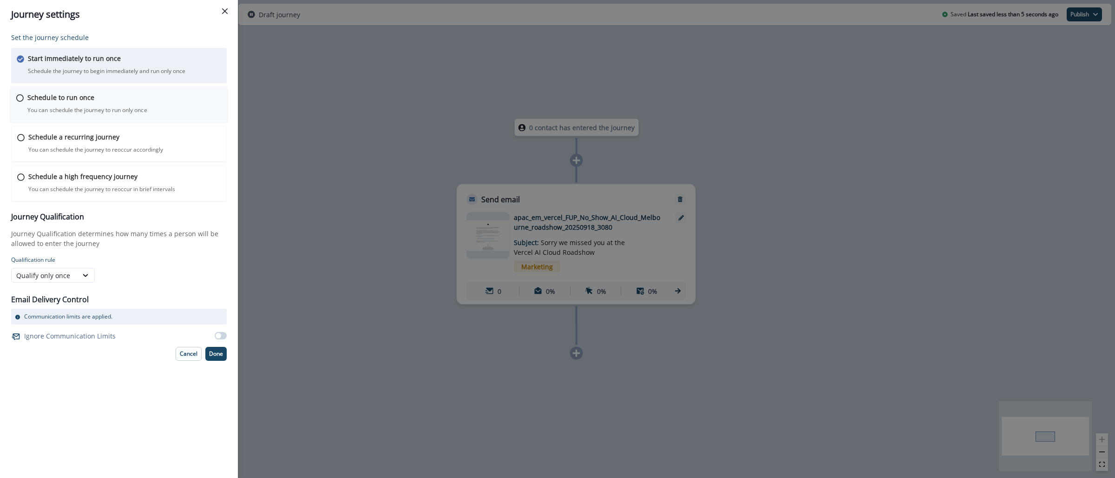
click at [137, 92] on div "Schedule to run once You can schedule the journey to run only once Journey is s…" at bounding box center [124, 103] width 194 height 22
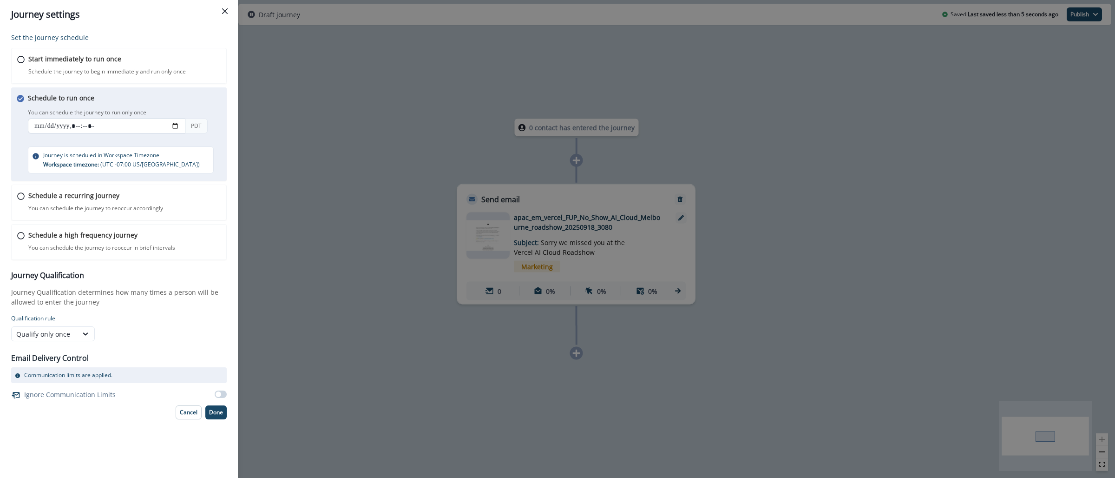
click at [173, 128] on input "datetime-local" at bounding box center [107, 126] width 158 height 15
type input "**********"
click at [228, 160] on div "Set the journey schedule Start immediately to run once Schedule the journey to …" at bounding box center [119, 253] width 238 height 449
click at [221, 413] on p "Done" at bounding box center [216, 412] width 14 height 7
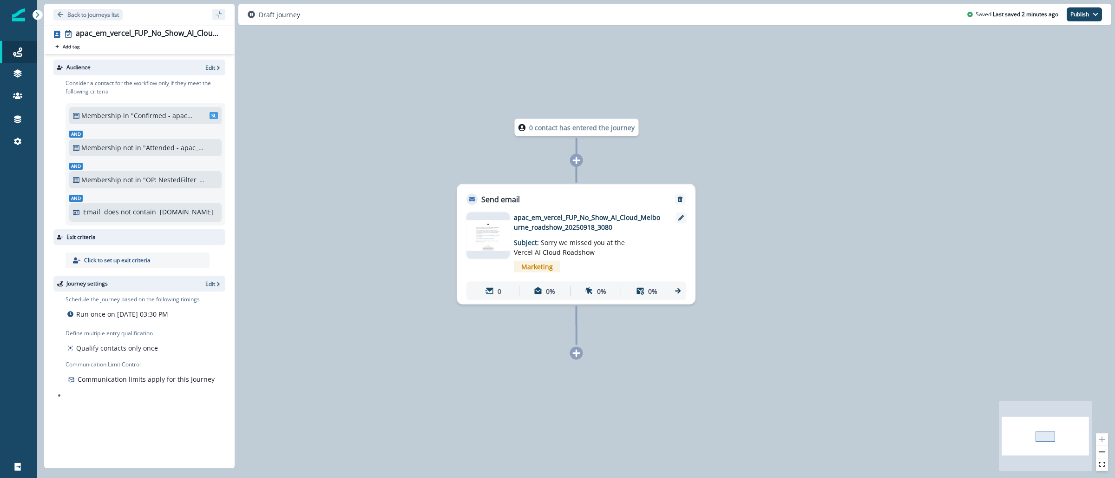
click at [502, 226] on img at bounding box center [488, 235] width 43 height 30
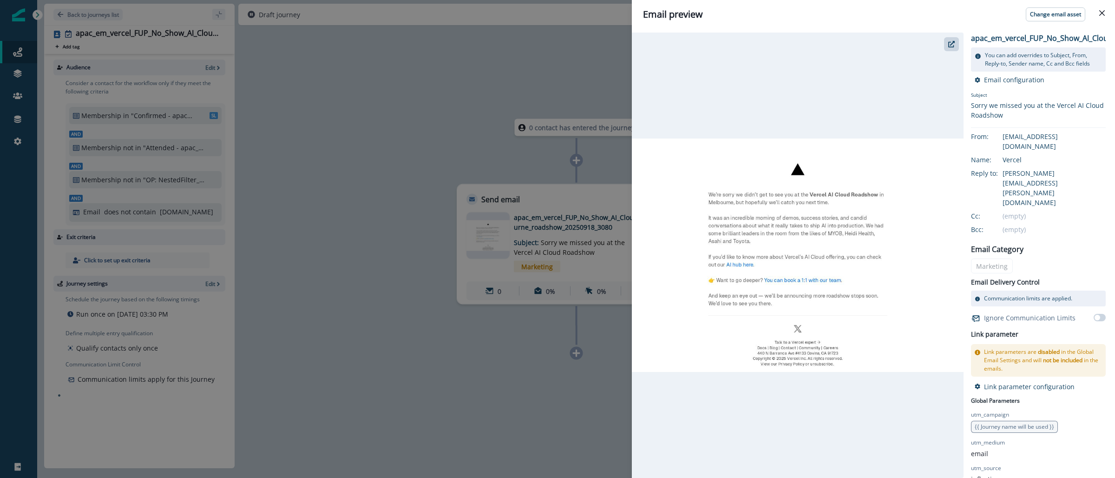
click at [431, 128] on div "Email preview Change email asset apac_em_vercel_FUP_No_Show_AI_Cloud_Melbourne_…" at bounding box center [557, 239] width 1115 height 478
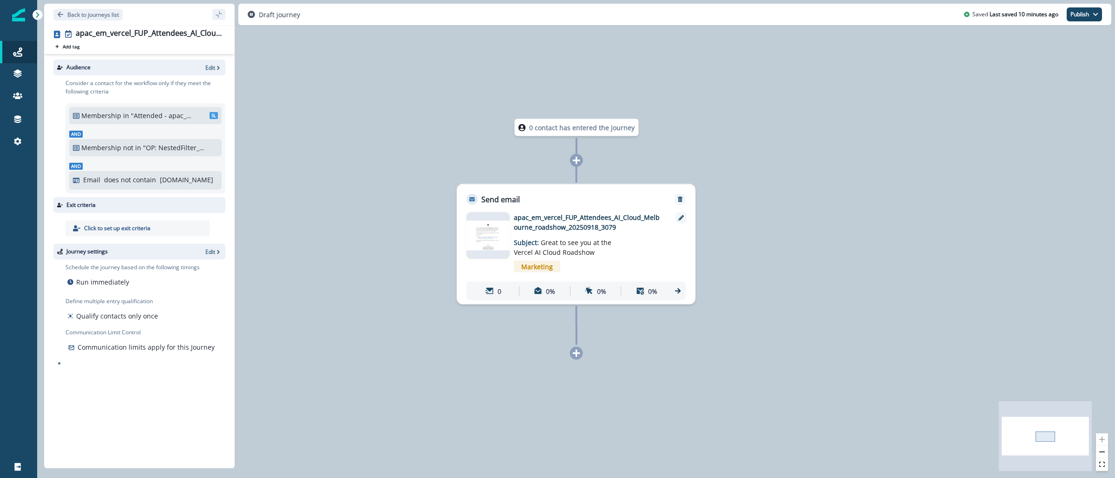
click at [214, 178] on div "Email does not contain [DOMAIN_NAME]" at bounding box center [150, 180] width 135 height 10
click at [214, 250] on p "Edit" at bounding box center [210, 252] width 10 height 8
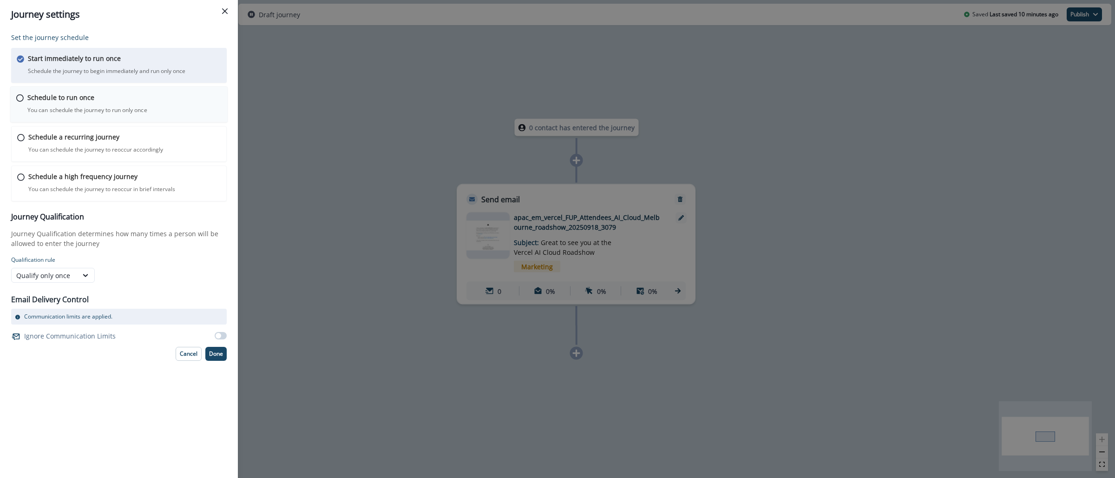
click at [167, 107] on div "Schedule to run once You can schedule the journey to run only once Journey is s…" at bounding box center [124, 103] width 194 height 22
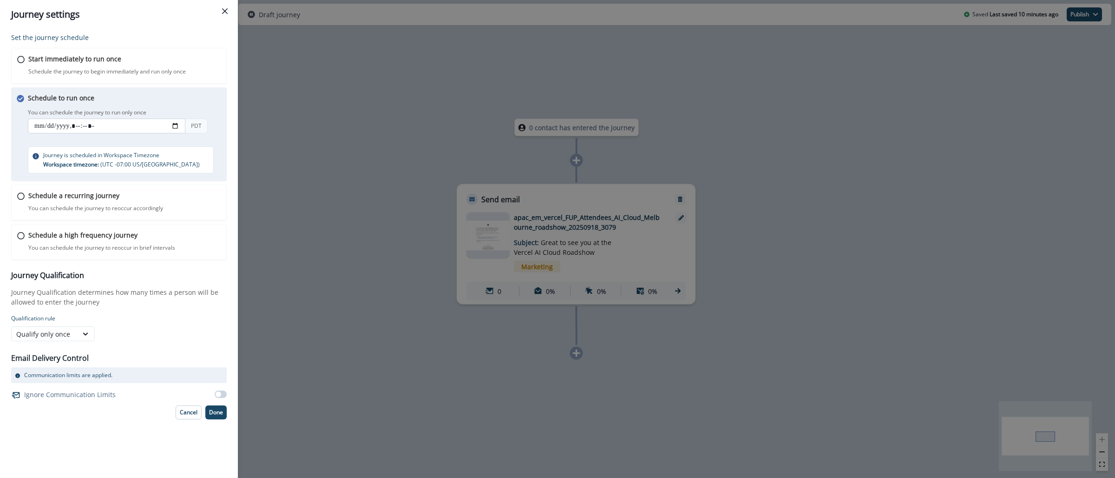
click at [173, 126] on input "datetime-local" at bounding box center [107, 126] width 158 height 15
type input "**********"
click at [230, 153] on div "Set the journey schedule Start immediately to run once Schedule the journey to …" at bounding box center [119, 253] width 238 height 449
click at [223, 414] on p "Done" at bounding box center [216, 412] width 14 height 7
